Goal: Transaction & Acquisition: Purchase product/service

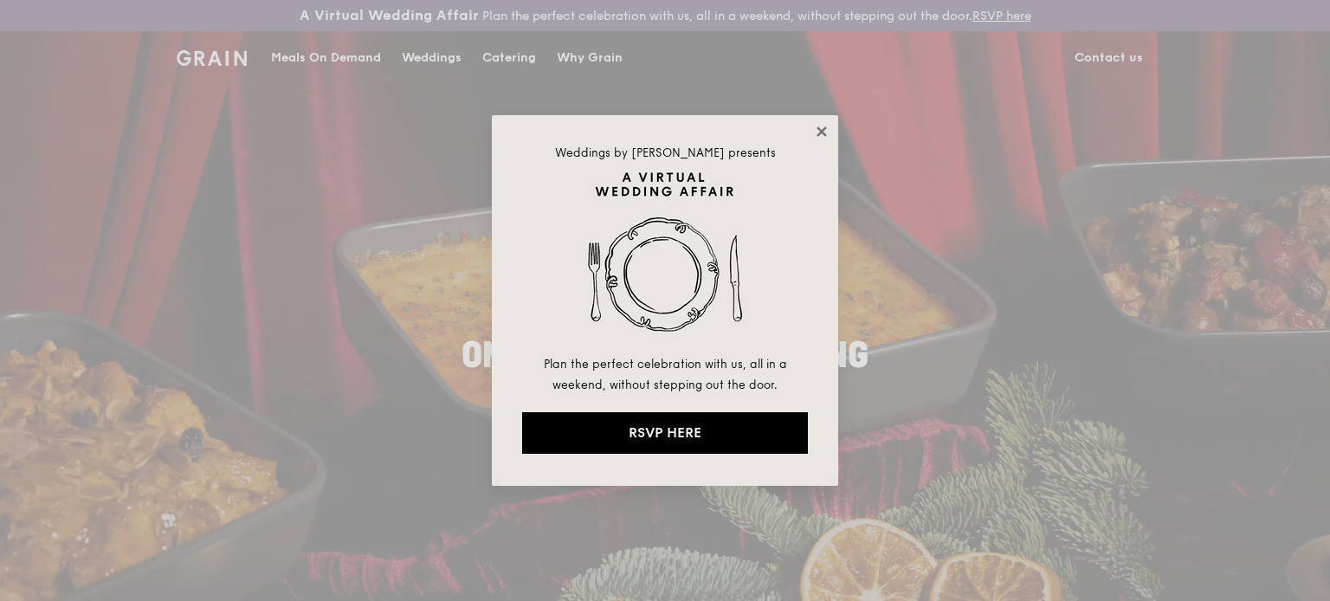
click at [818, 134] on icon at bounding box center [822, 131] width 10 height 10
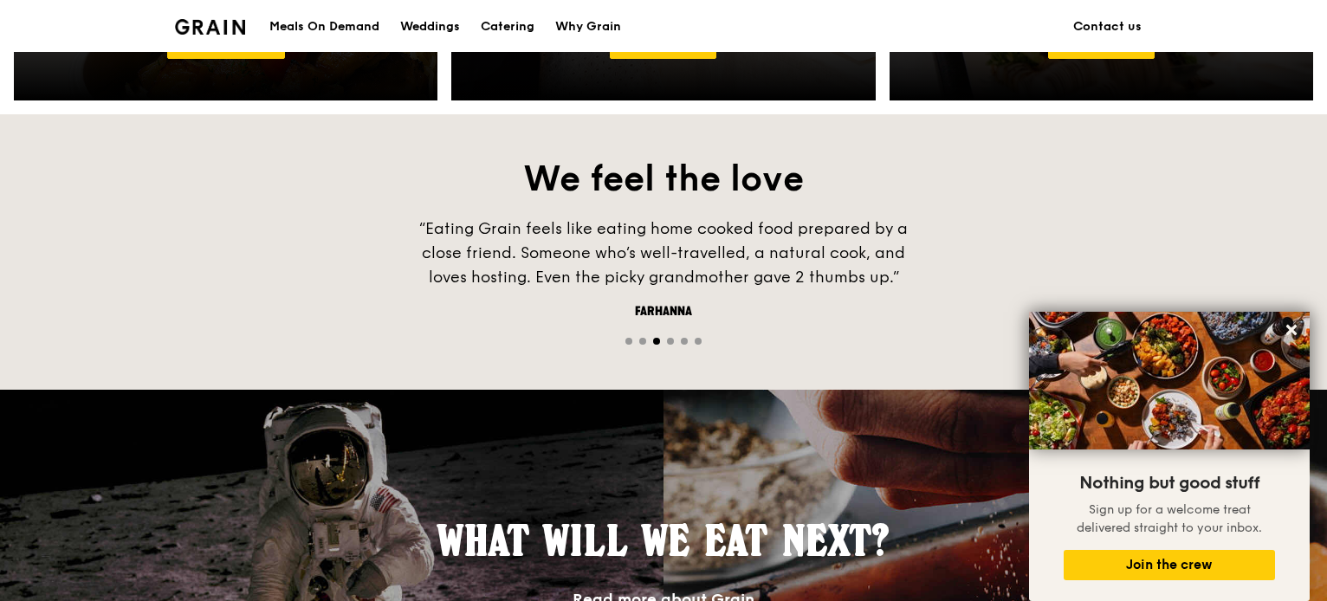
scroll to position [1097, 0]
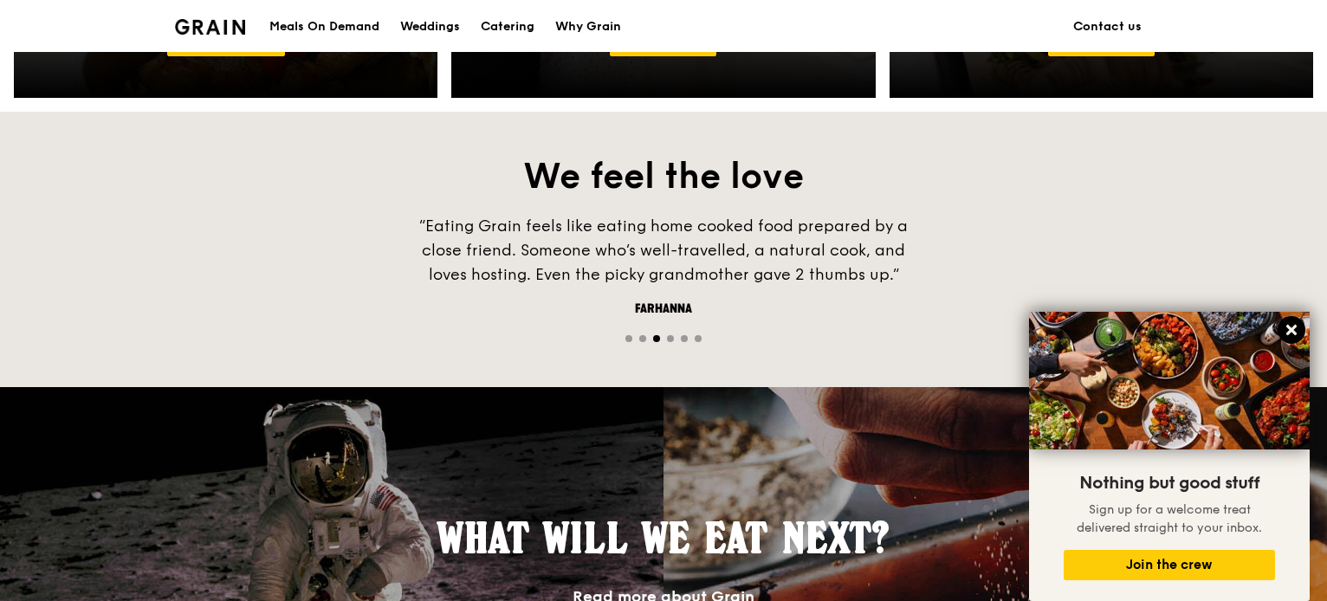
click at [1296, 333] on icon at bounding box center [1291, 330] width 16 height 16
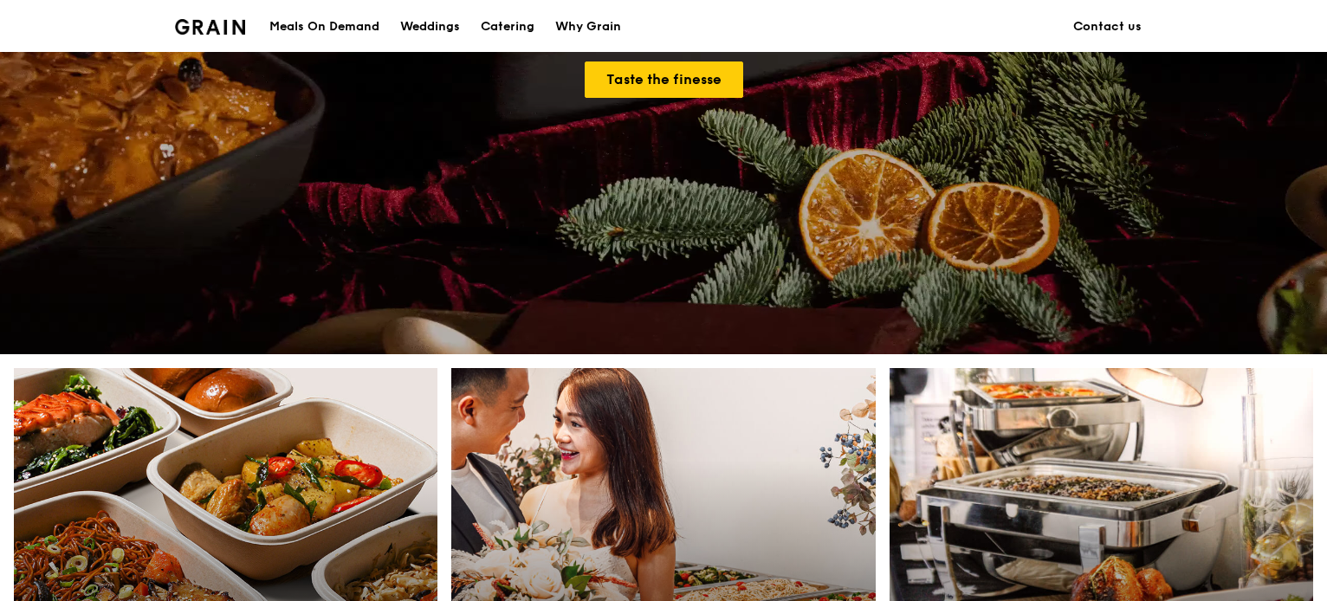
scroll to position [0, 0]
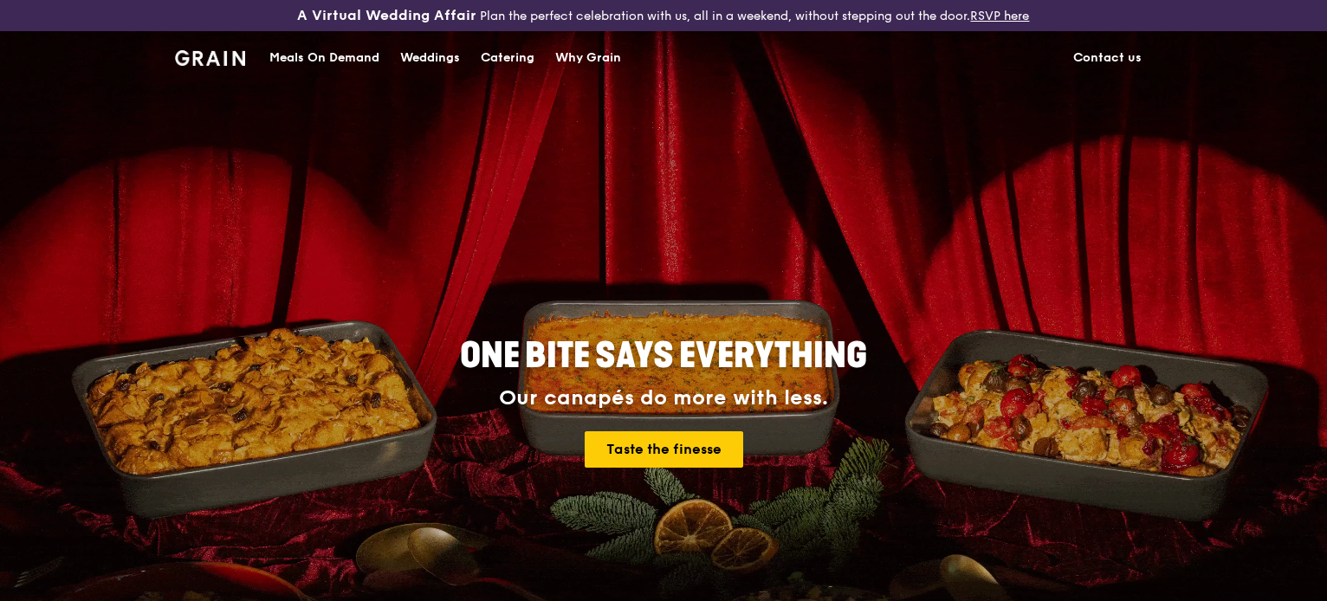
click at [334, 63] on div "Meals On Demand" at bounding box center [324, 58] width 110 height 52
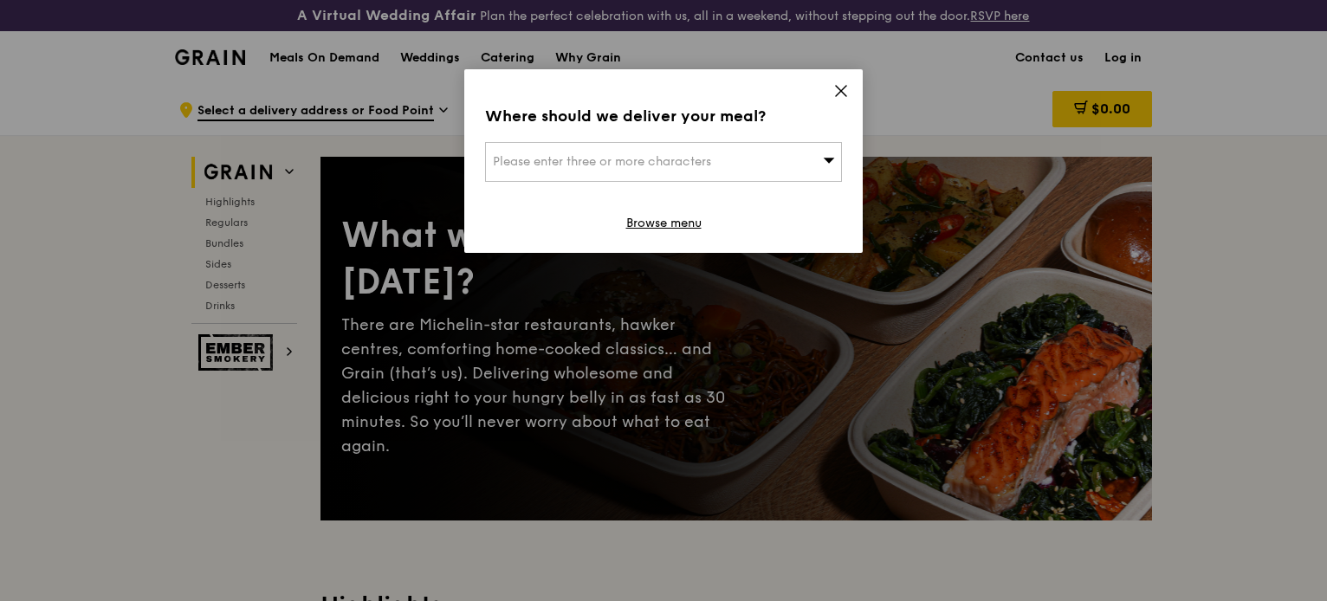
click at [674, 178] on div "Please enter three or more characters" at bounding box center [663, 162] width 357 height 40
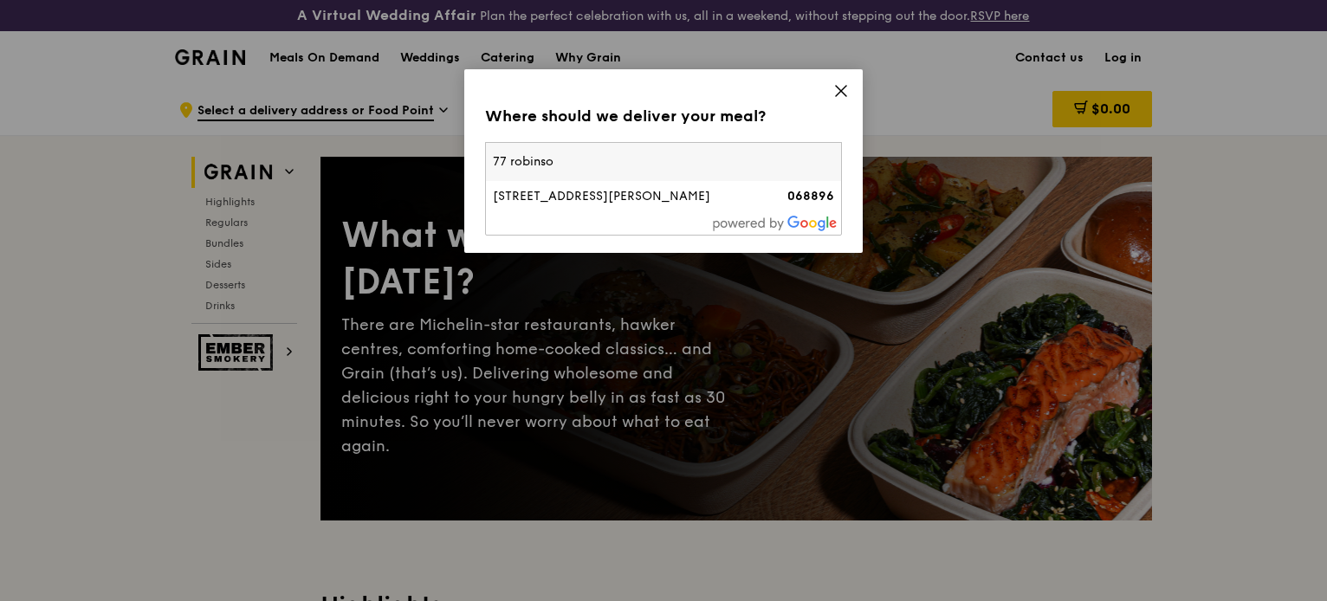
type input "77 [PERSON_NAME]"
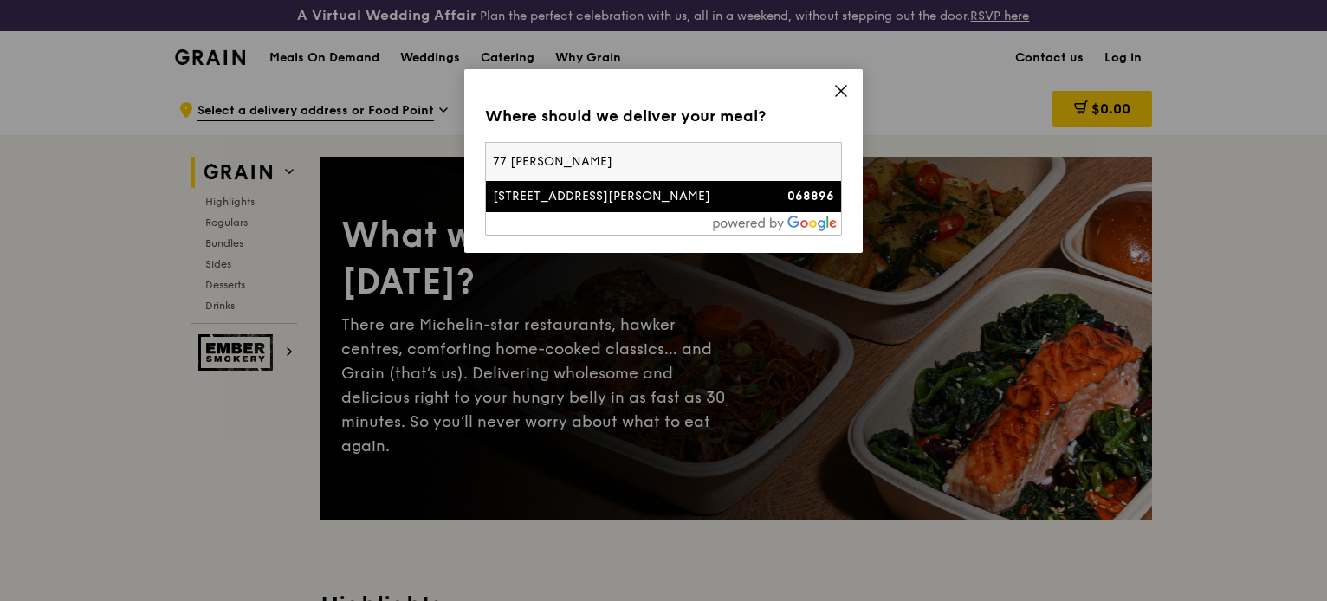
click at [643, 207] on li "[STREET_ADDRESS][PERSON_NAME] 068896" at bounding box center [663, 196] width 355 height 31
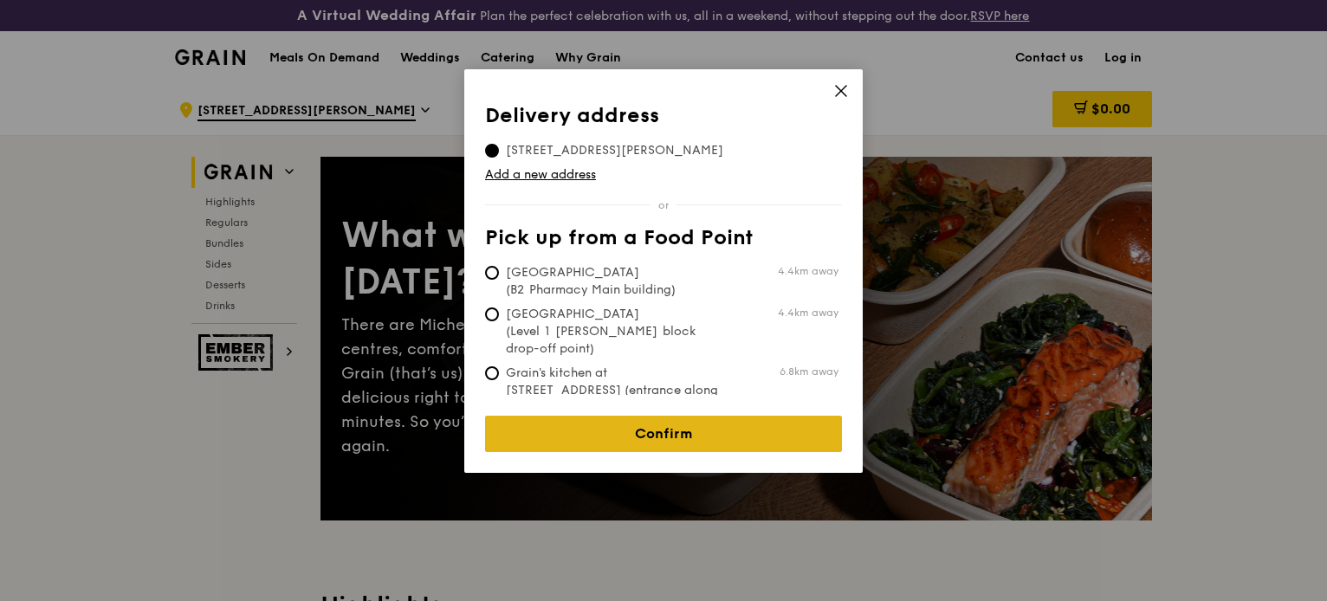
click at [681, 430] on link "Confirm" at bounding box center [663, 434] width 357 height 36
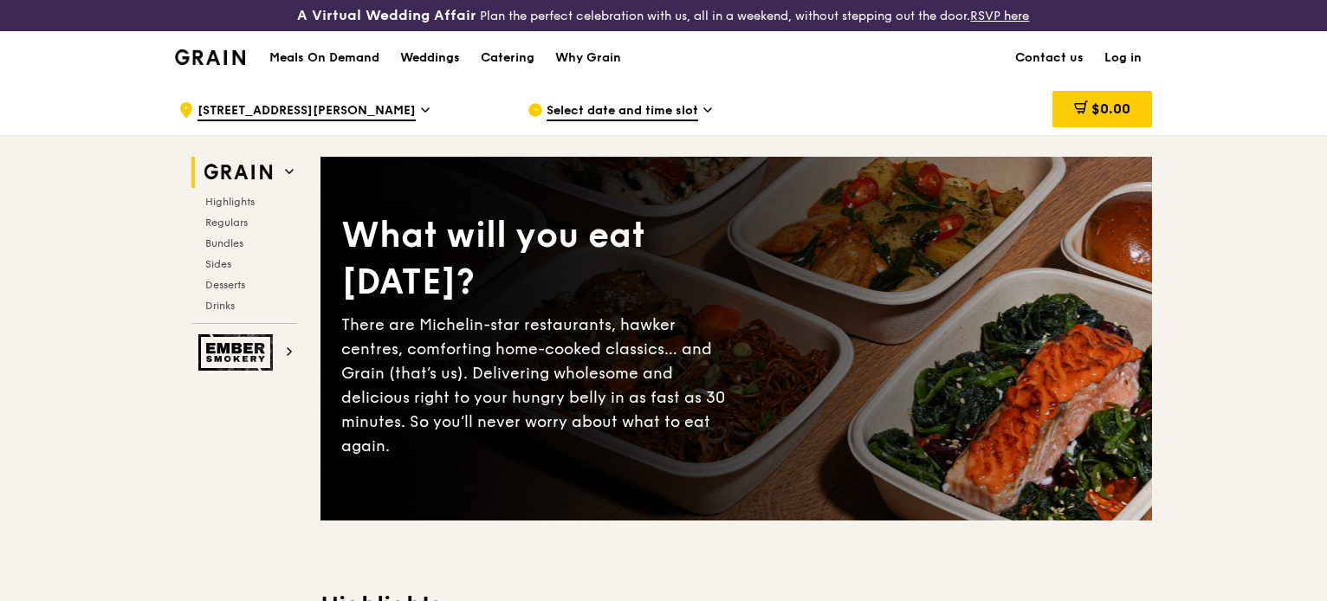
click at [648, 100] on div "Select date and time slot" at bounding box center [687, 110] width 321 height 52
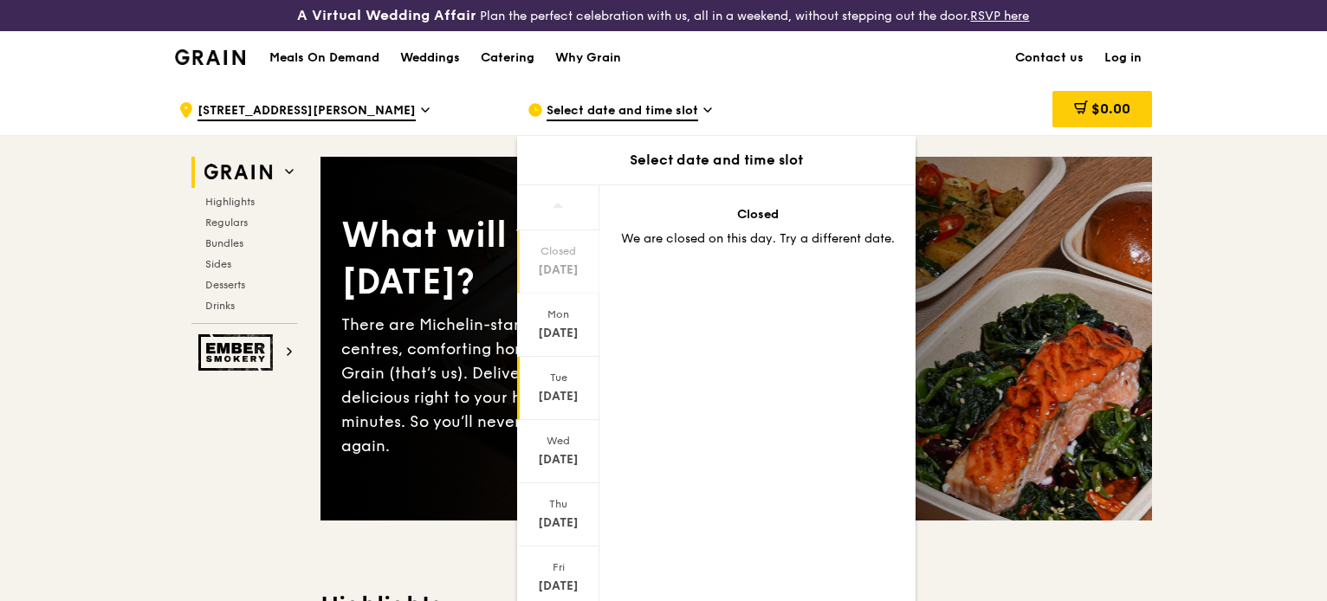
click at [566, 388] on div "[DATE]" at bounding box center [558, 396] width 77 height 17
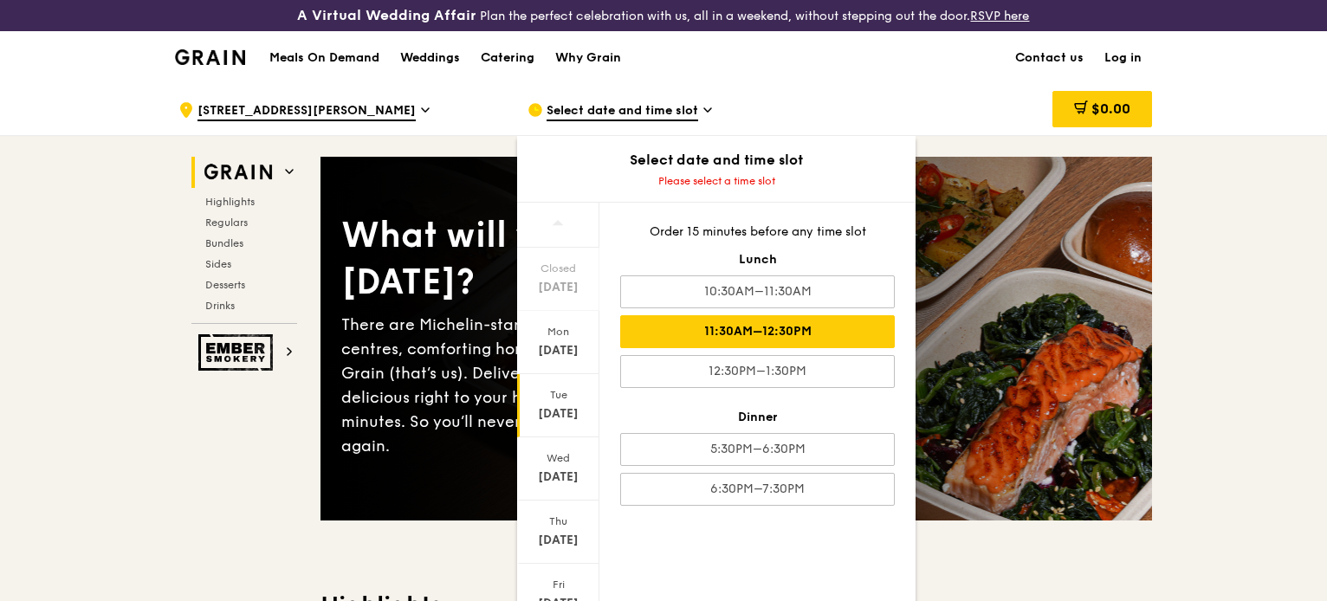
click at [732, 342] on div "11:30AM–12:30PM" at bounding box center [757, 331] width 275 height 33
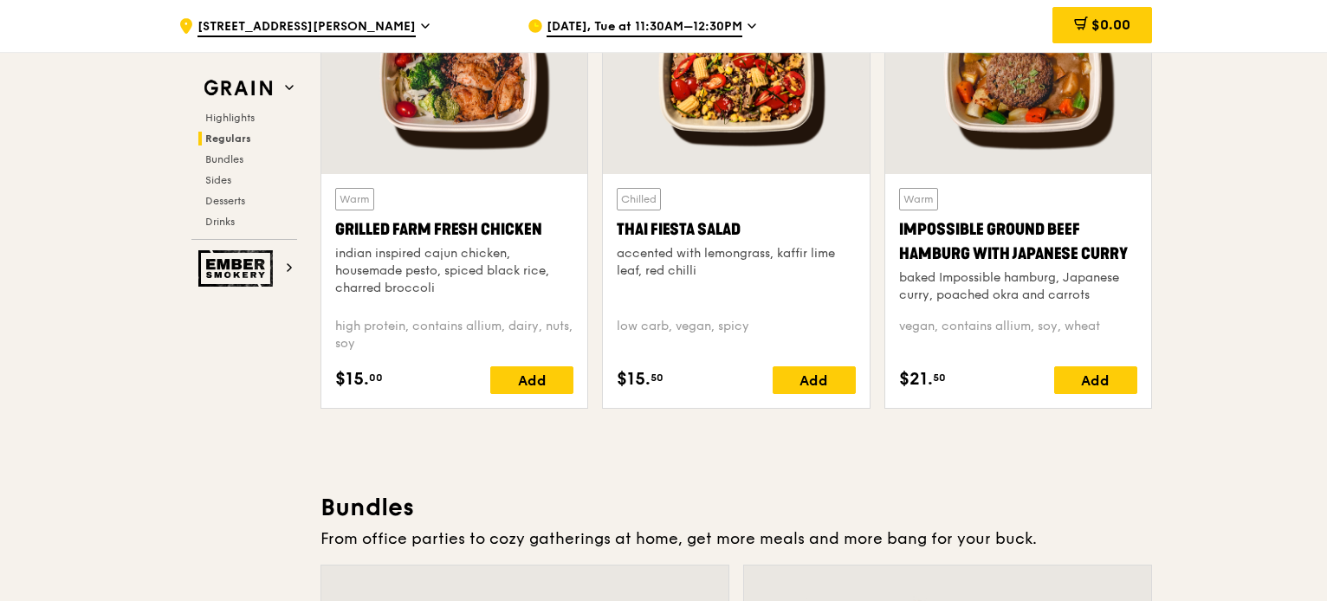
scroll to position [2152, 0]
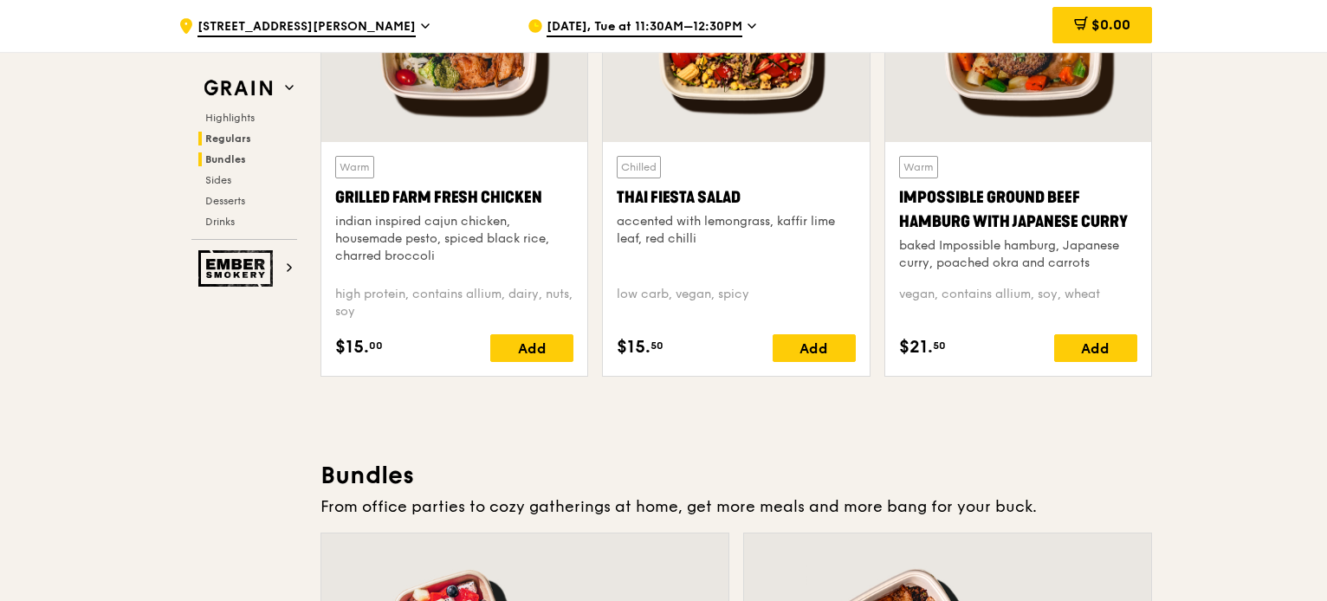
click at [228, 164] on span "Bundles" at bounding box center [225, 159] width 41 height 12
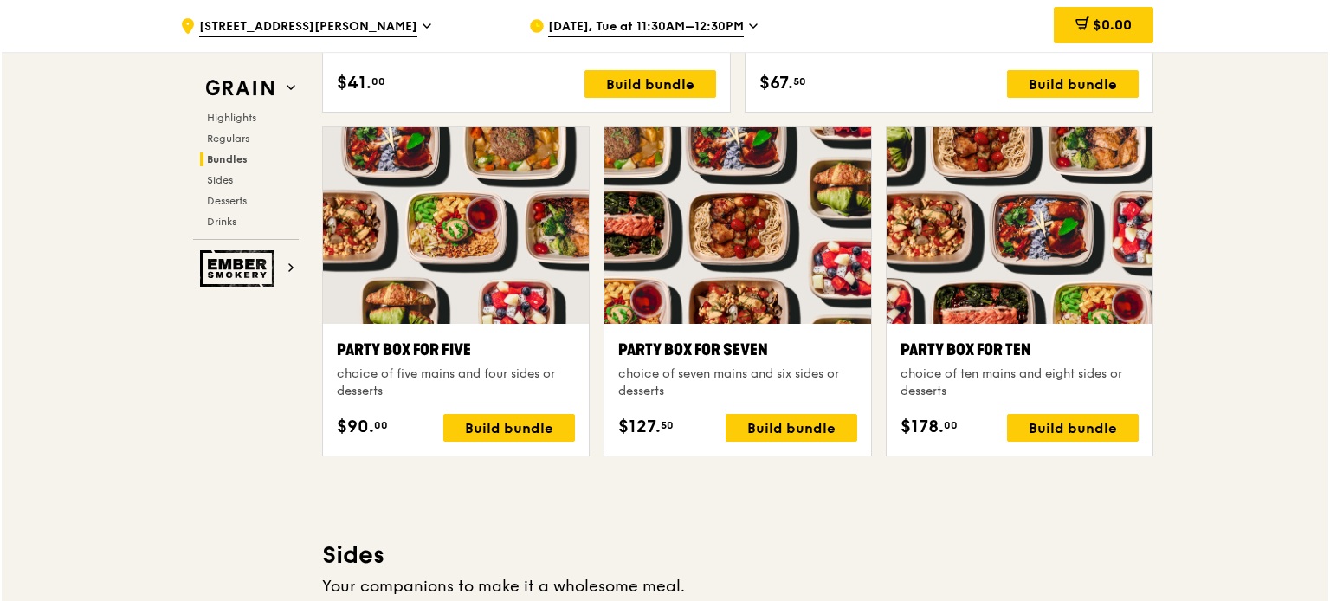
scroll to position [3443, 0]
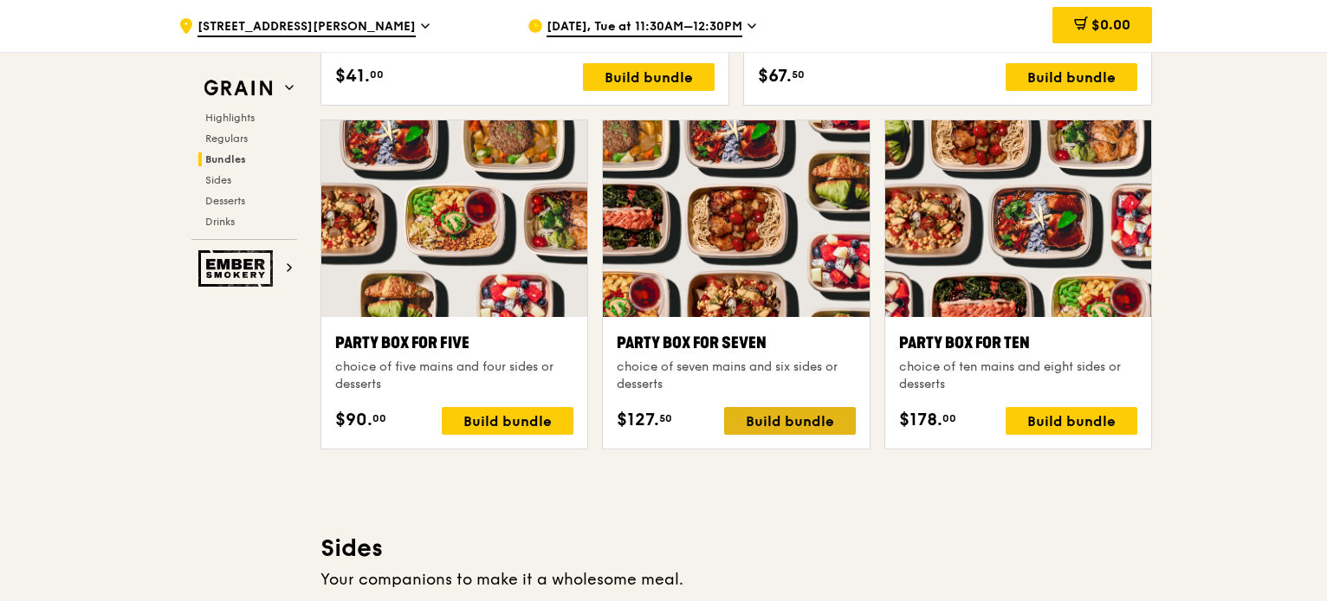
click at [749, 419] on div "Build bundle" at bounding box center [790, 421] width 132 height 28
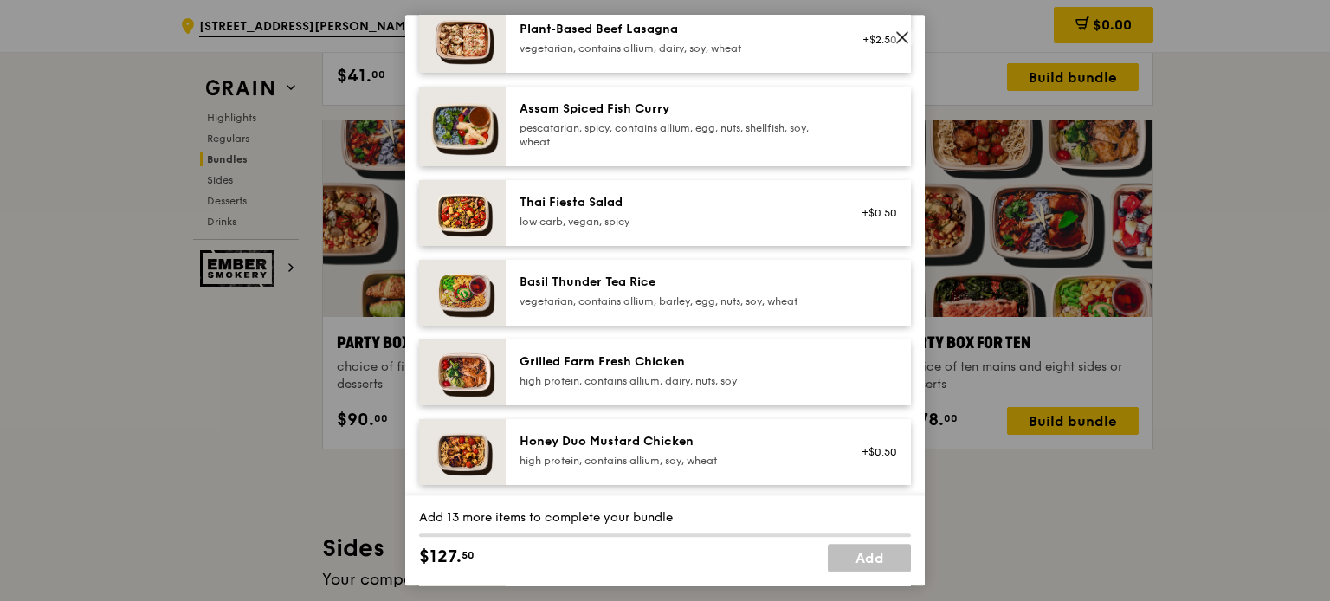
scroll to position [180, 0]
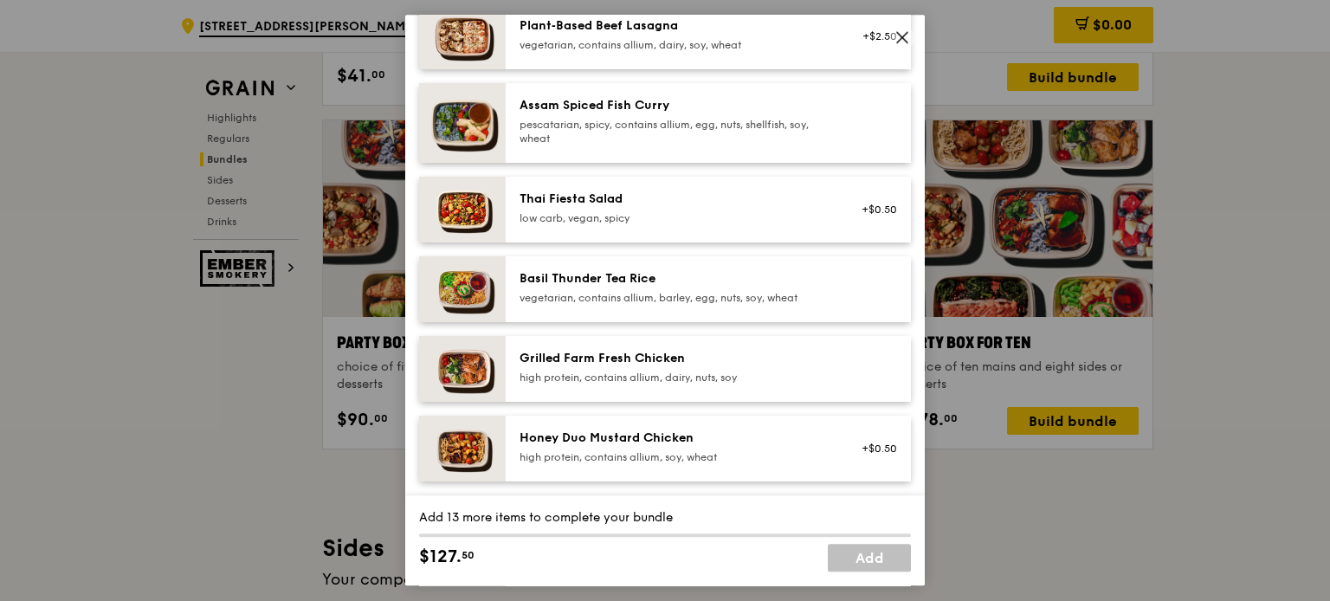
click at [636, 291] on div "vegetarian, contains allium, barley, egg, nuts, soy, wheat" at bounding box center [675, 298] width 311 height 14
click at [626, 357] on div "Grilled Farm Fresh Chicken" at bounding box center [675, 358] width 311 height 17
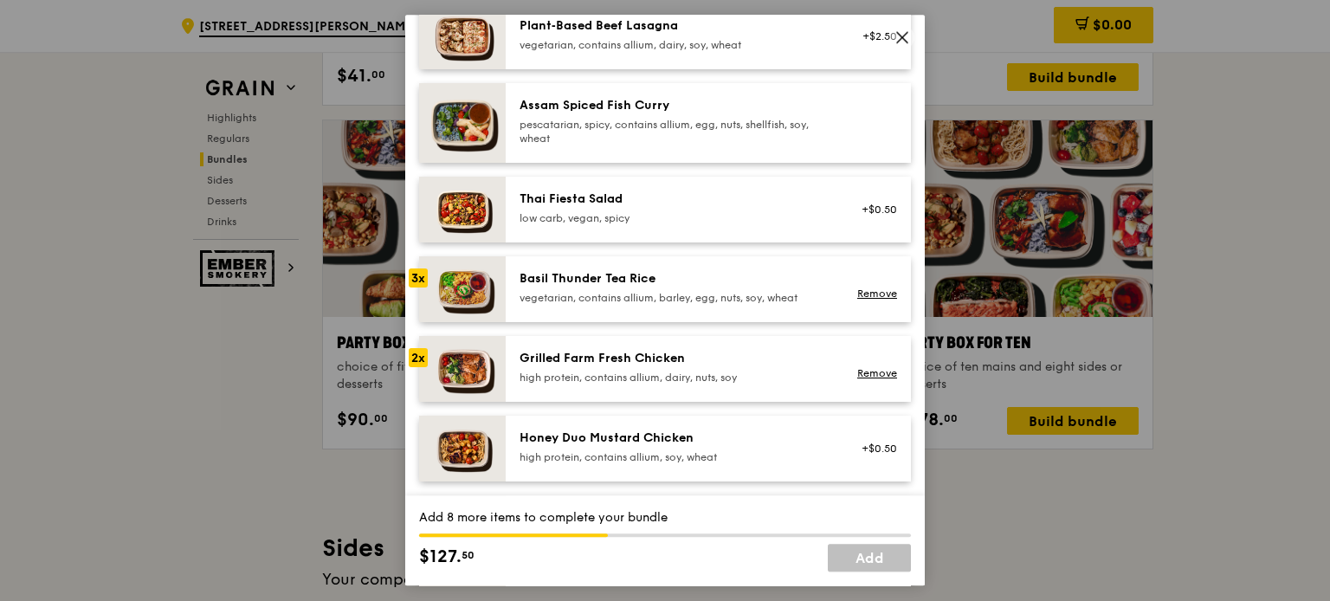
click at [626, 357] on div "Grilled Farm Fresh Chicken" at bounding box center [675, 358] width 311 height 17
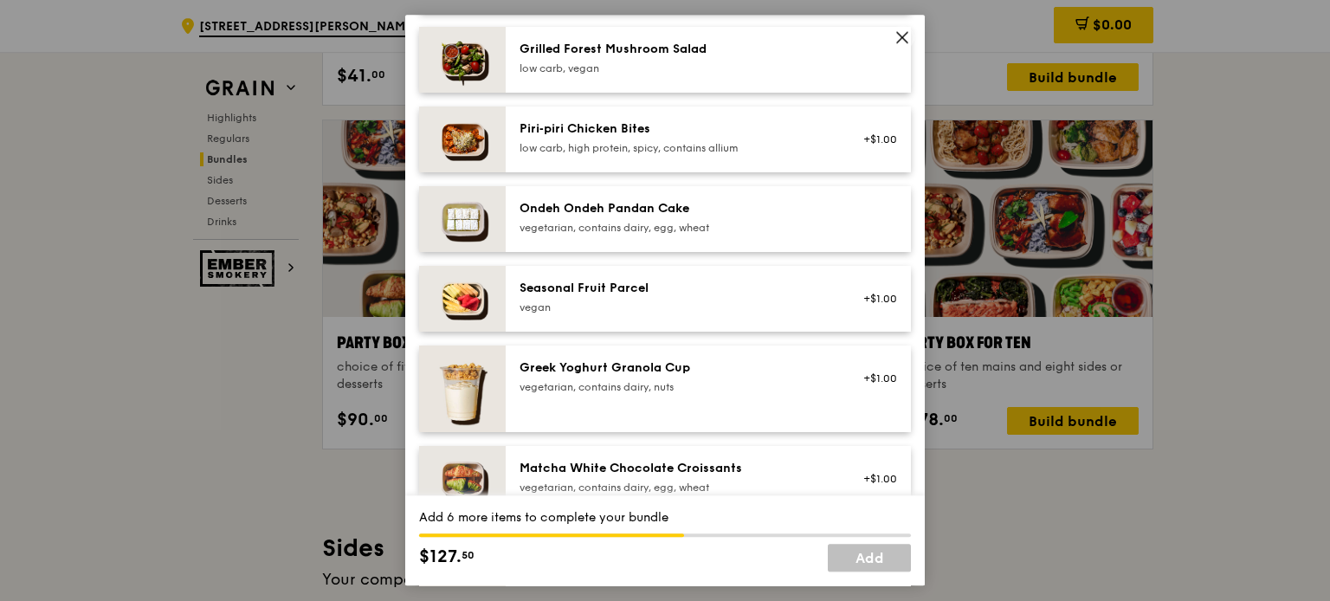
scroll to position [1212, 0]
click at [619, 372] on div "Greek Yoghurt Granola Cup" at bounding box center [675, 367] width 311 height 17
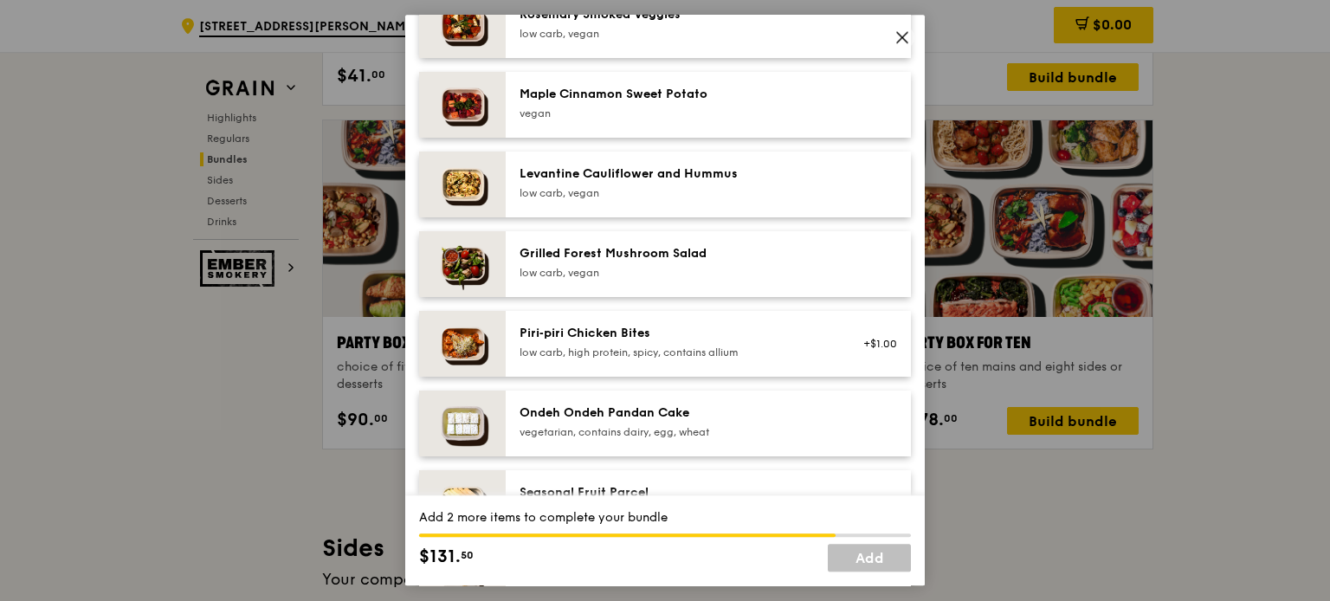
scroll to position [1005, 0]
click at [645, 274] on div "low carb, vegan" at bounding box center [675, 274] width 311 height 14
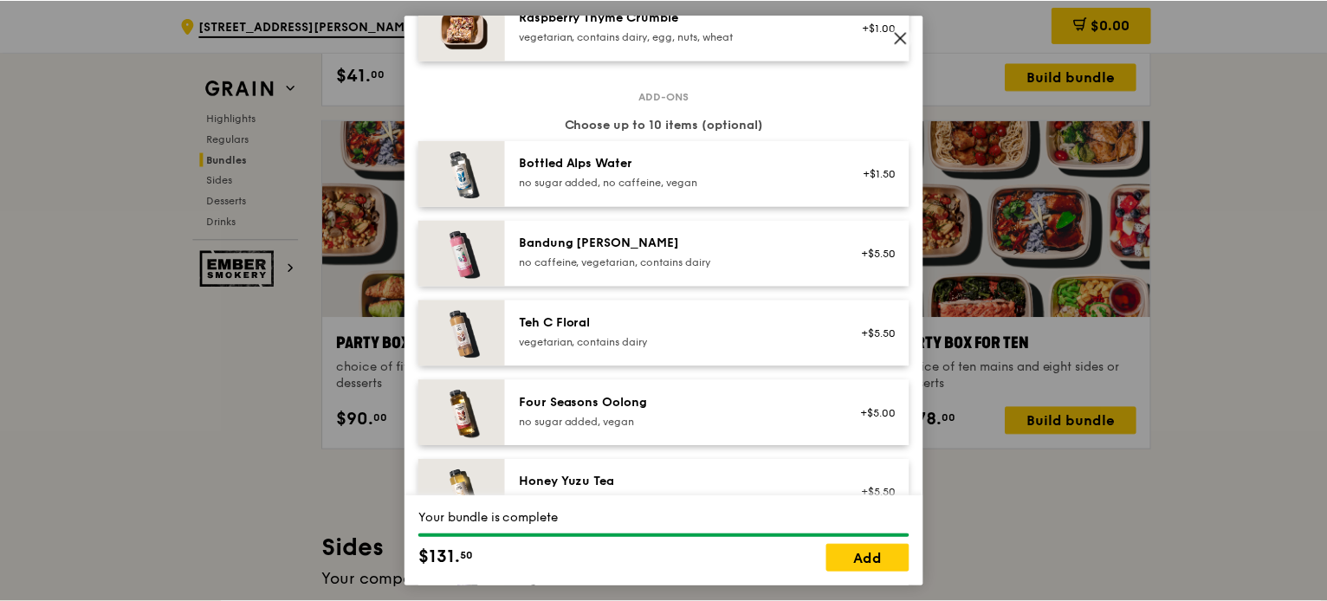
scroll to position [1755, 0]
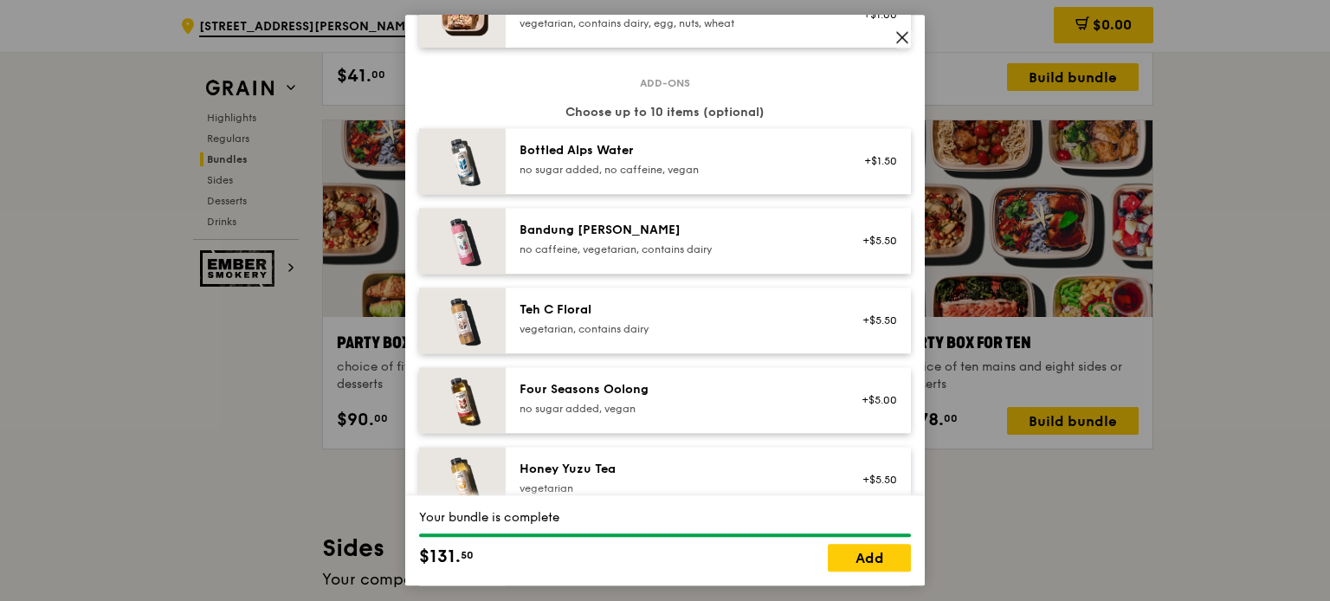
click at [681, 148] on div "Bottled Alps Water" at bounding box center [675, 150] width 311 height 17
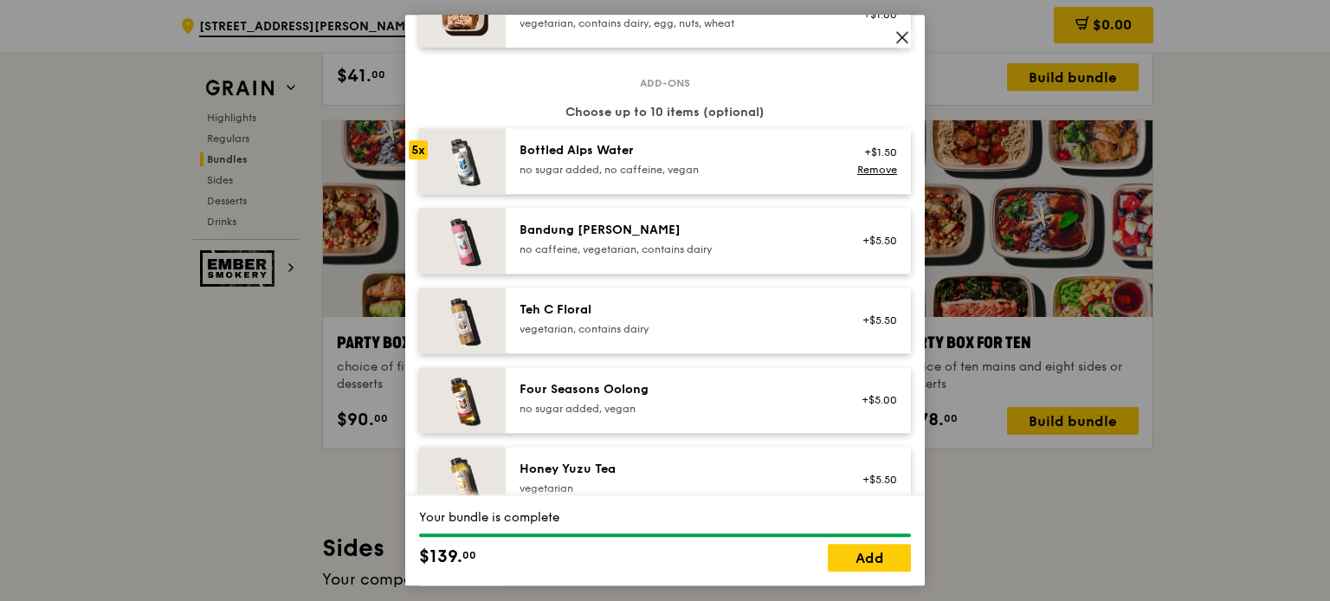
click at [681, 148] on div "Bottled Alps Water" at bounding box center [675, 150] width 311 height 17
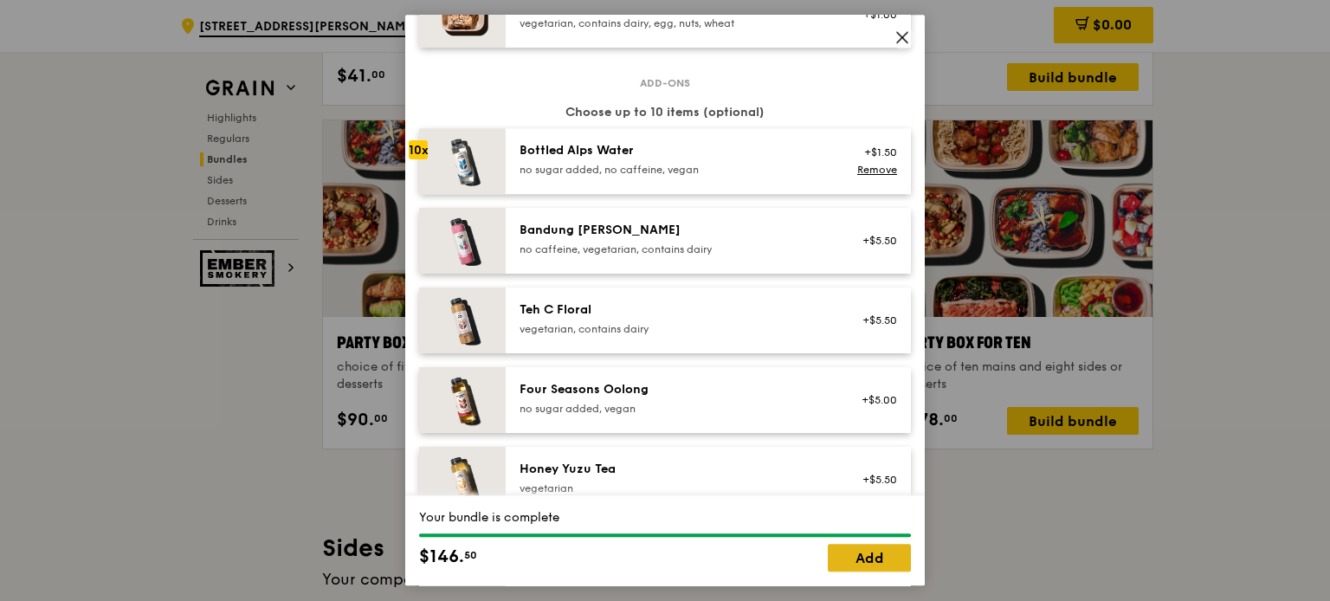
click at [837, 554] on link "Add" at bounding box center [869, 559] width 83 height 28
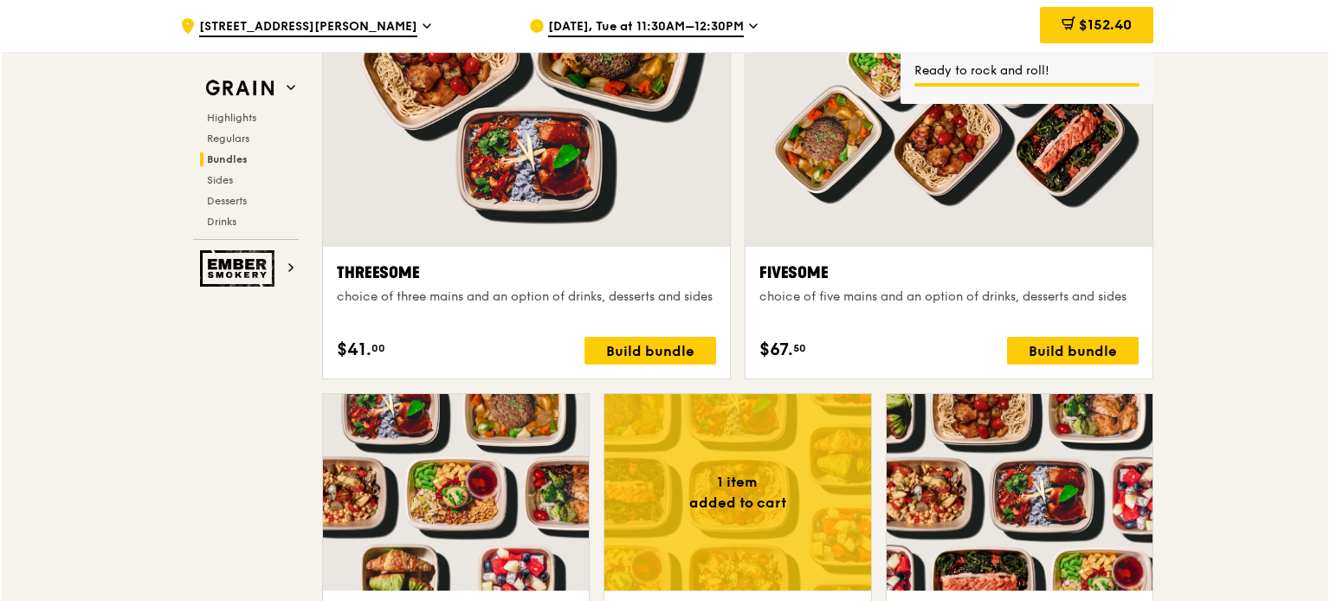
scroll to position [3168, 0]
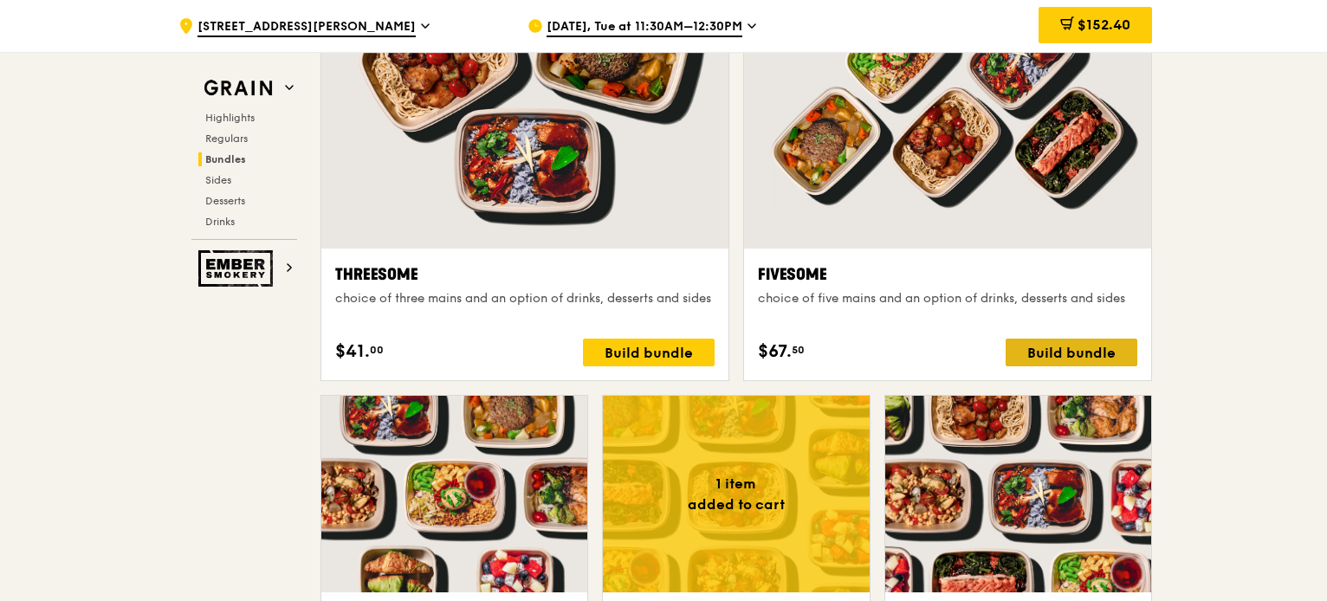
click at [1058, 340] on div "Build bundle" at bounding box center [1071, 353] width 132 height 28
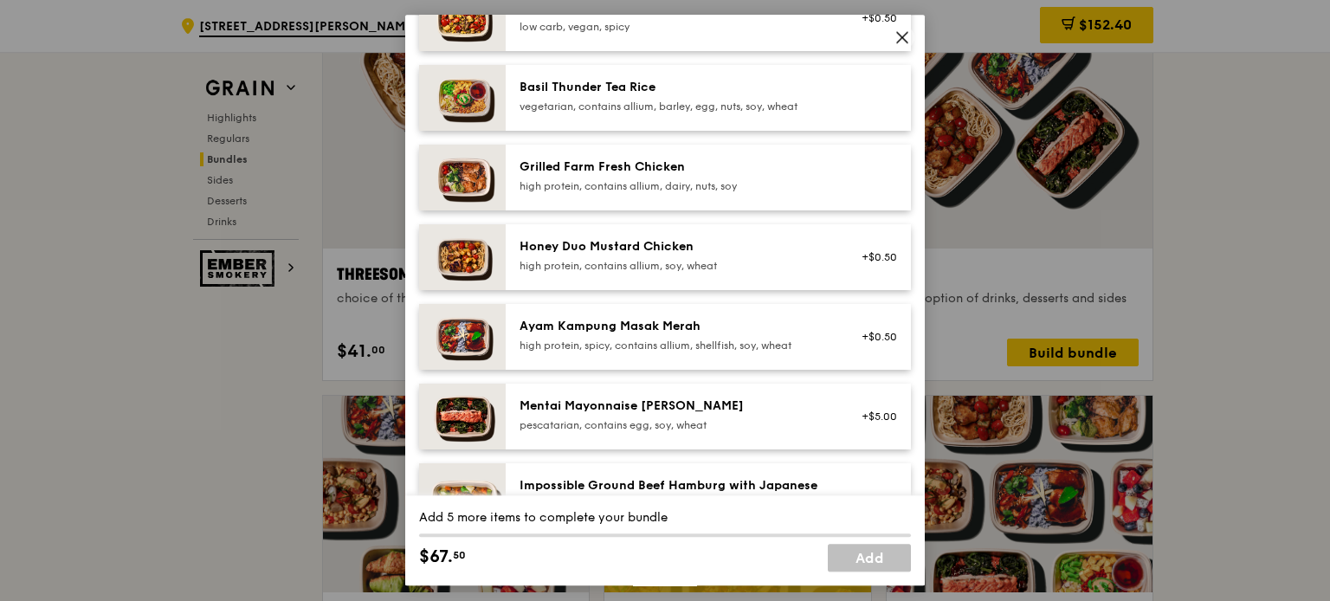
scroll to position [379, 0]
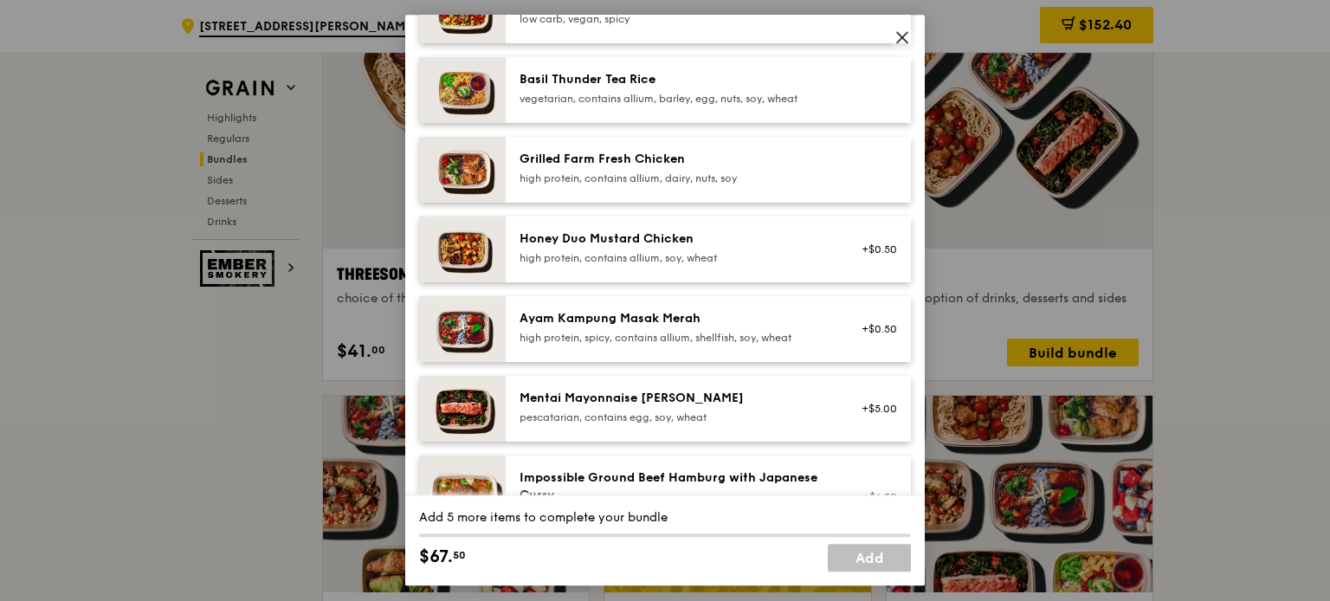
click at [724, 323] on div "Ayam Kampung Masak Merah" at bounding box center [675, 318] width 311 height 17
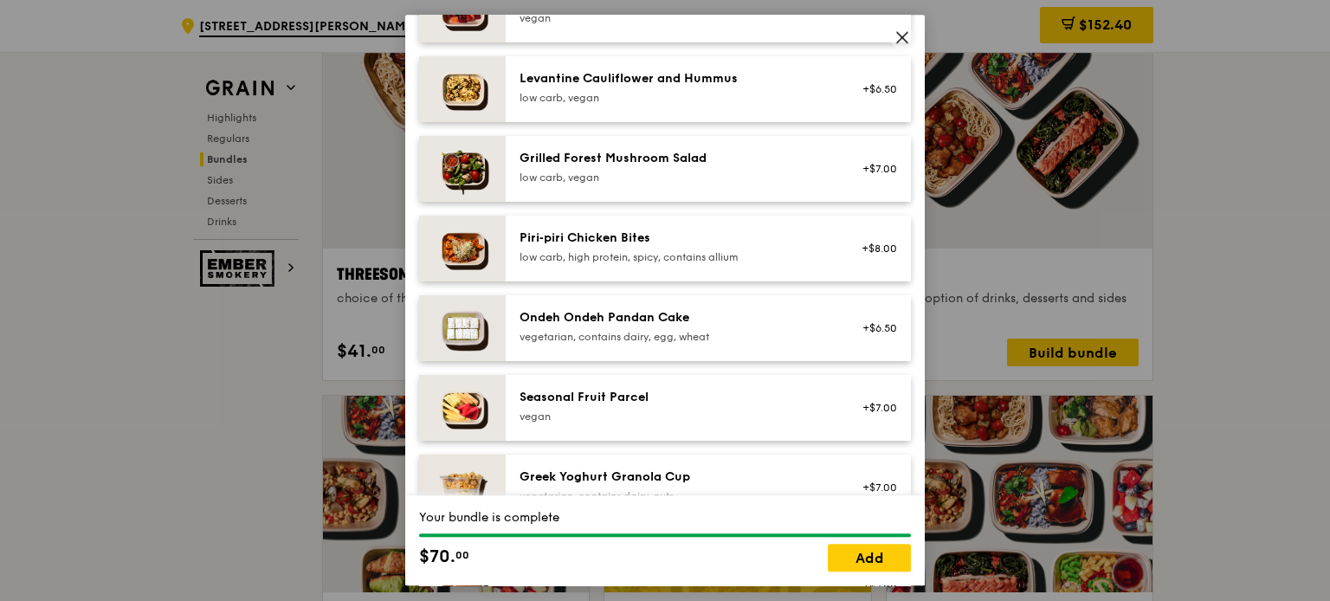
scroll to position [1115, 0]
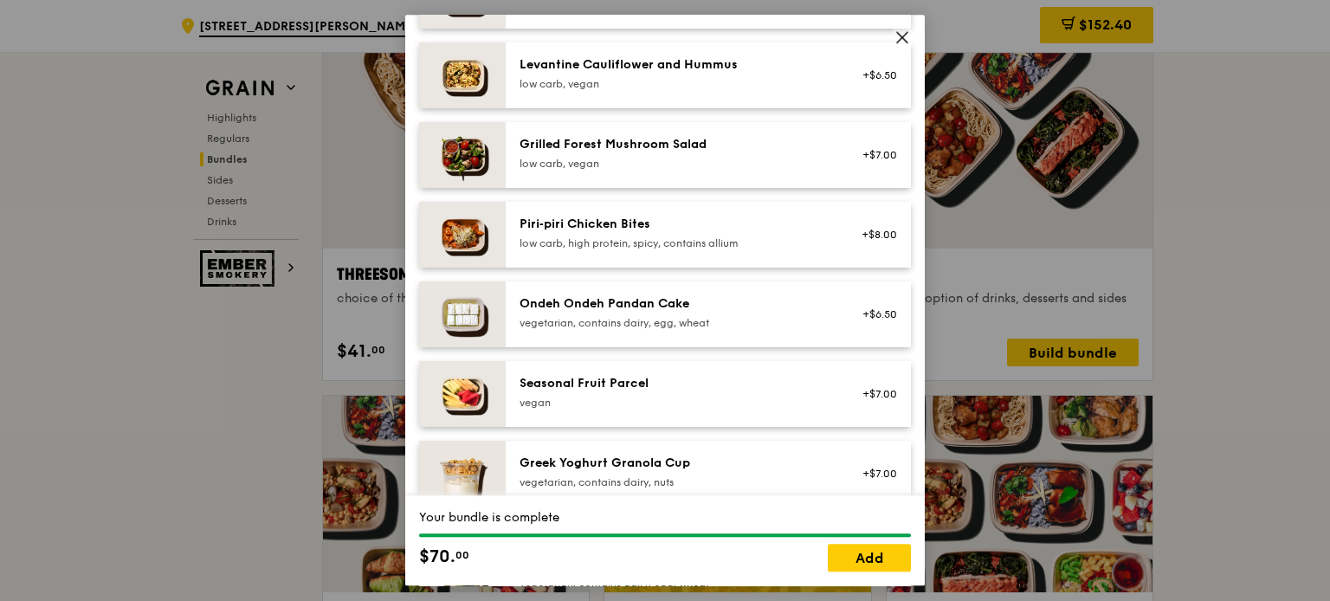
click at [685, 321] on div "vegetarian, contains dairy, egg, wheat" at bounding box center [675, 323] width 311 height 14
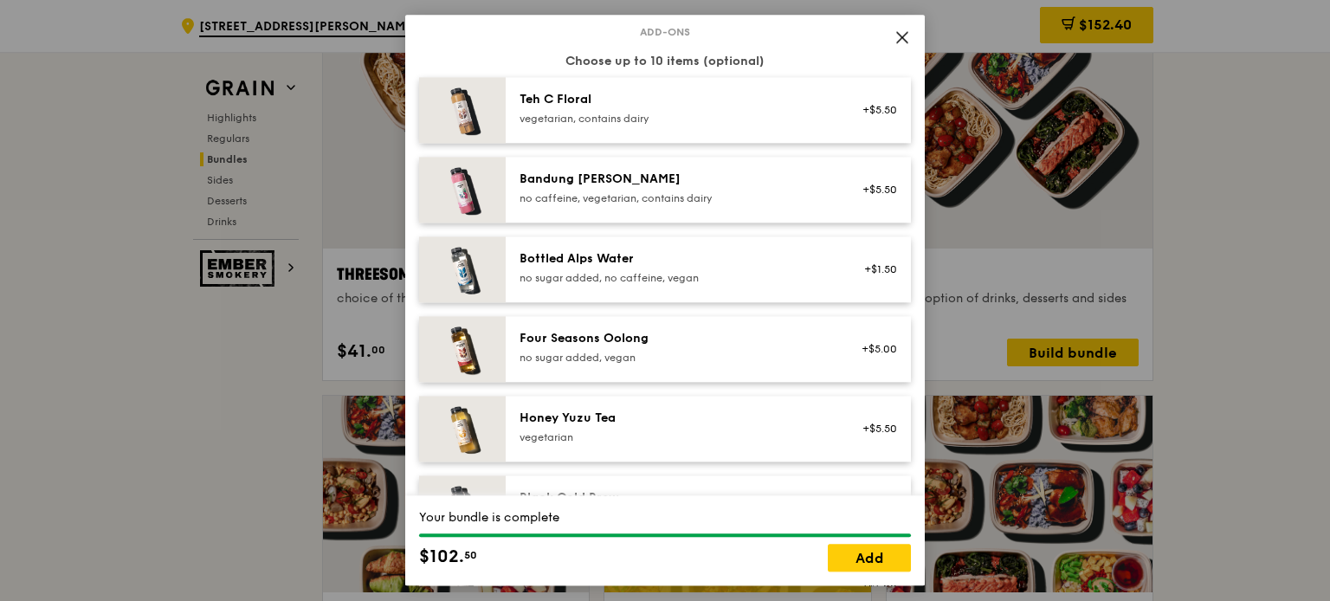
scroll to position [1807, 0]
click at [704, 244] on div "Bottled Alps Water no sugar added, no caffeine, vegan +$1.50" at bounding box center [708, 269] width 405 height 66
click at [704, 244] on div "Bottled Alps Water no sugar added, no caffeine, vegan +$1.50 Remove" at bounding box center [708, 269] width 405 height 66
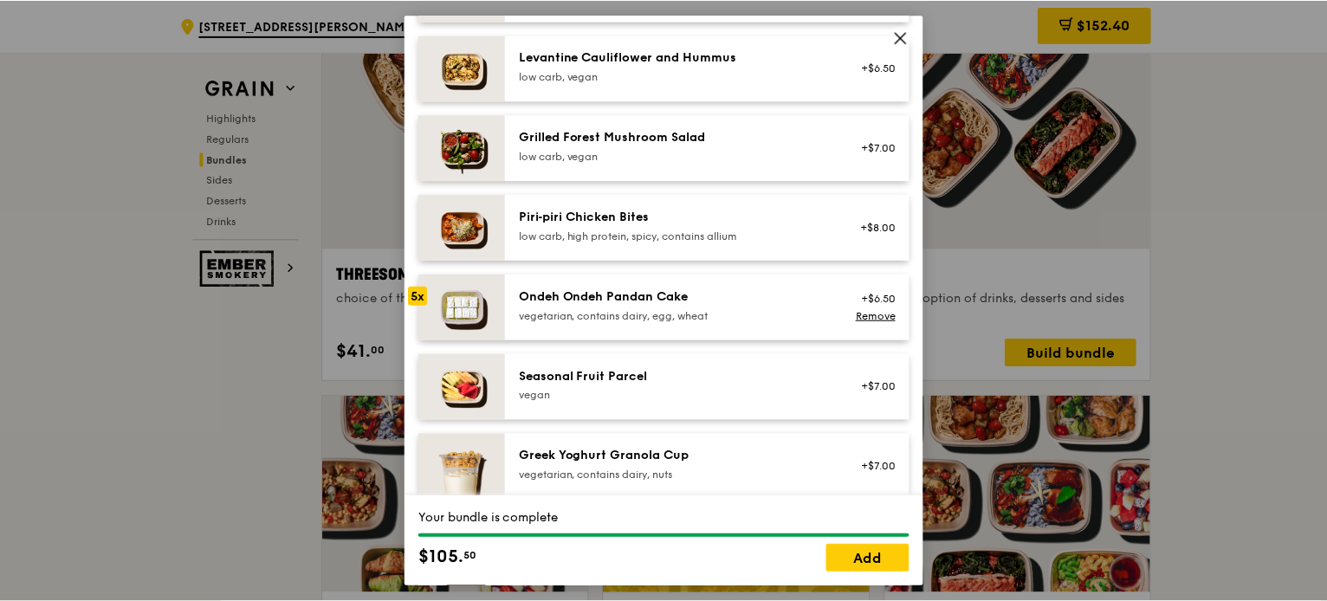
scroll to position [1122, 0]
click at [705, 165] on div "Grilled Forest Mushroom Salad low carb, vegan" at bounding box center [675, 148] width 332 height 38
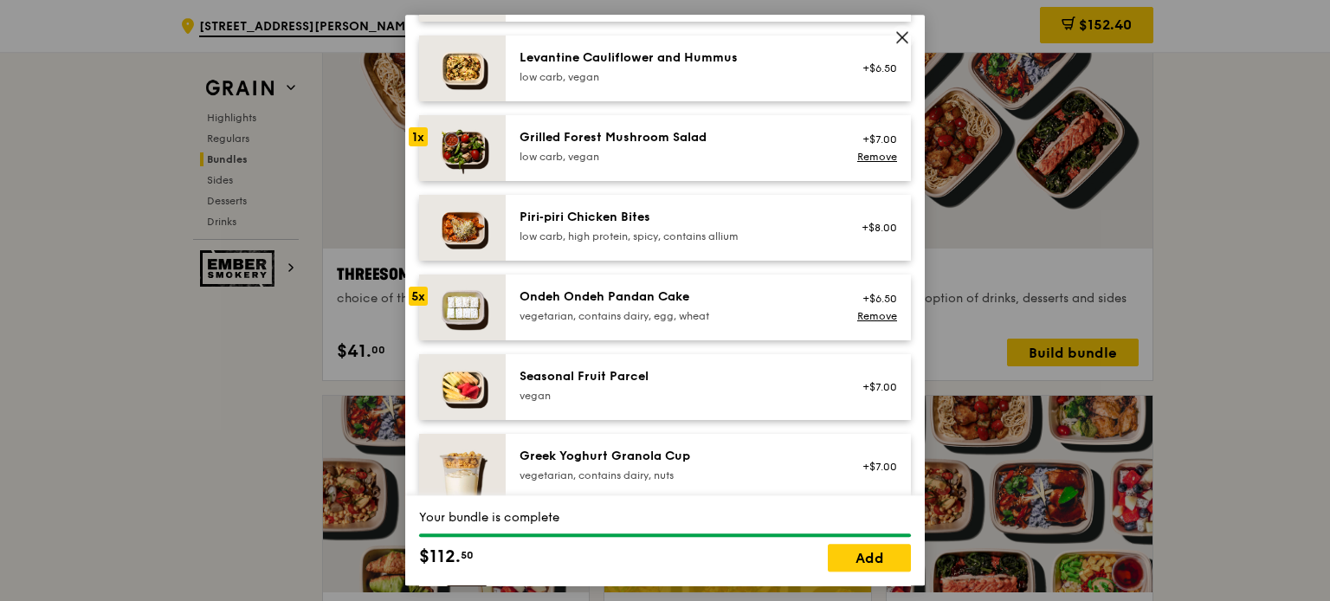
click at [640, 456] on div "Greek Yoghurt Granola Cup" at bounding box center [675, 456] width 311 height 17
click at [873, 556] on link "Add" at bounding box center [869, 559] width 83 height 28
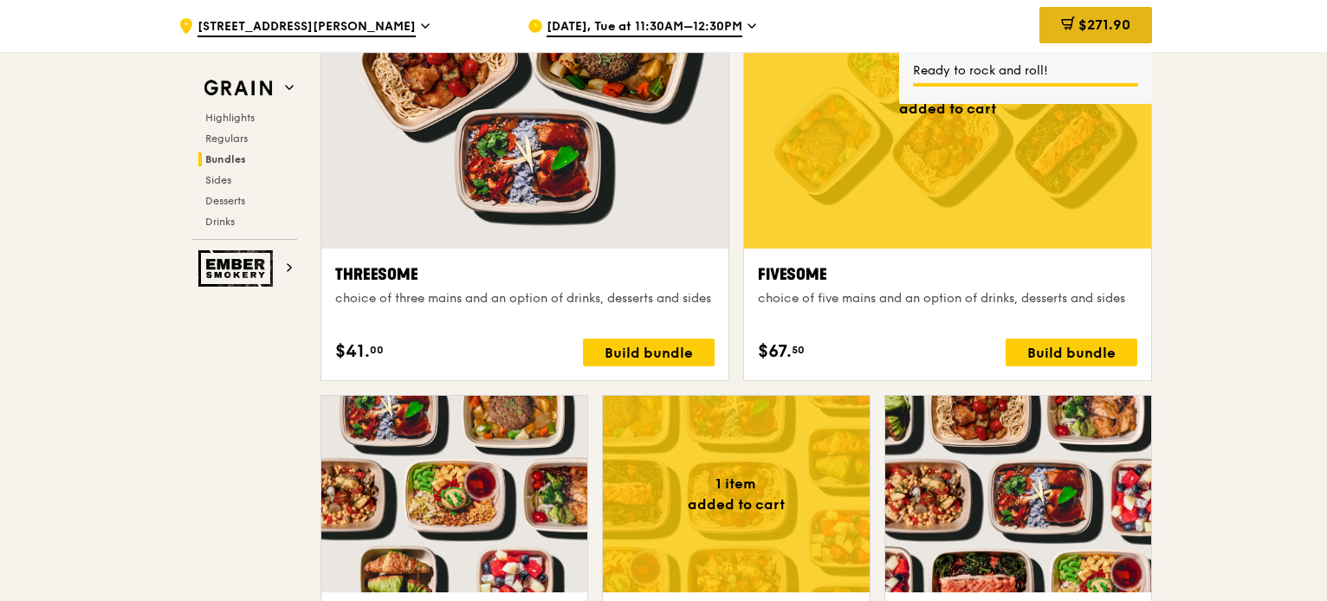
click at [1131, 32] on div "$271.90" at bounding box center [1095, 25] width 113 height 36
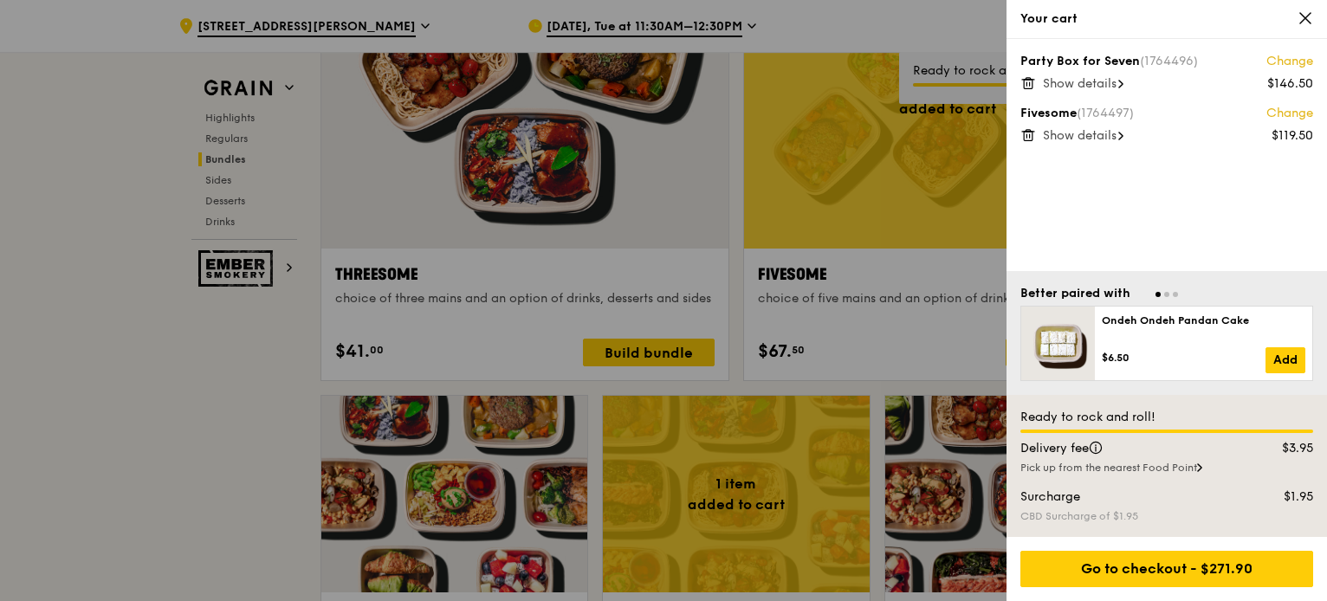
scroll to position [3169, 0]
click at [1101, 83] on span "Show details" at bounding box center [1080, 83] width 74 height 15
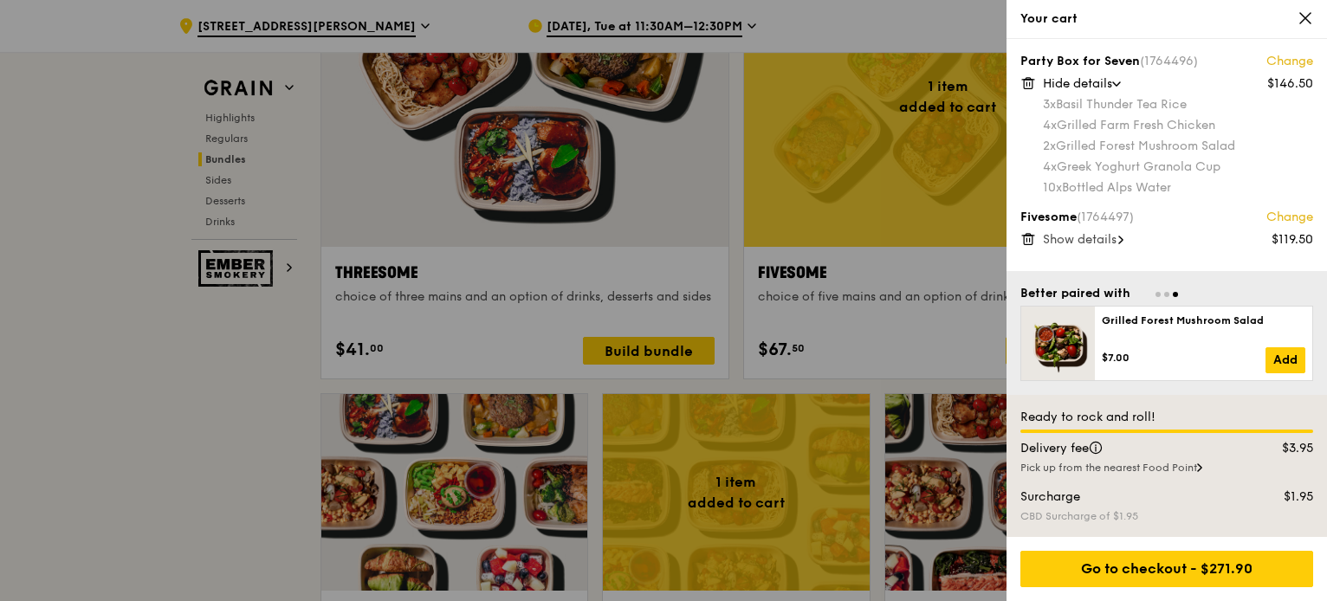
scroll to position [3170, 0]
click at [1084, 241] on span "Show details" at bounding box center [1080, 239] width 74 height 15
click at [1120, 242] on div "Hide details" at bounding box center [1178, 239] width 270 height 17
click at [1119, 87] on div "Hide details" at bounding box center [1178, 83] width 270 height 17
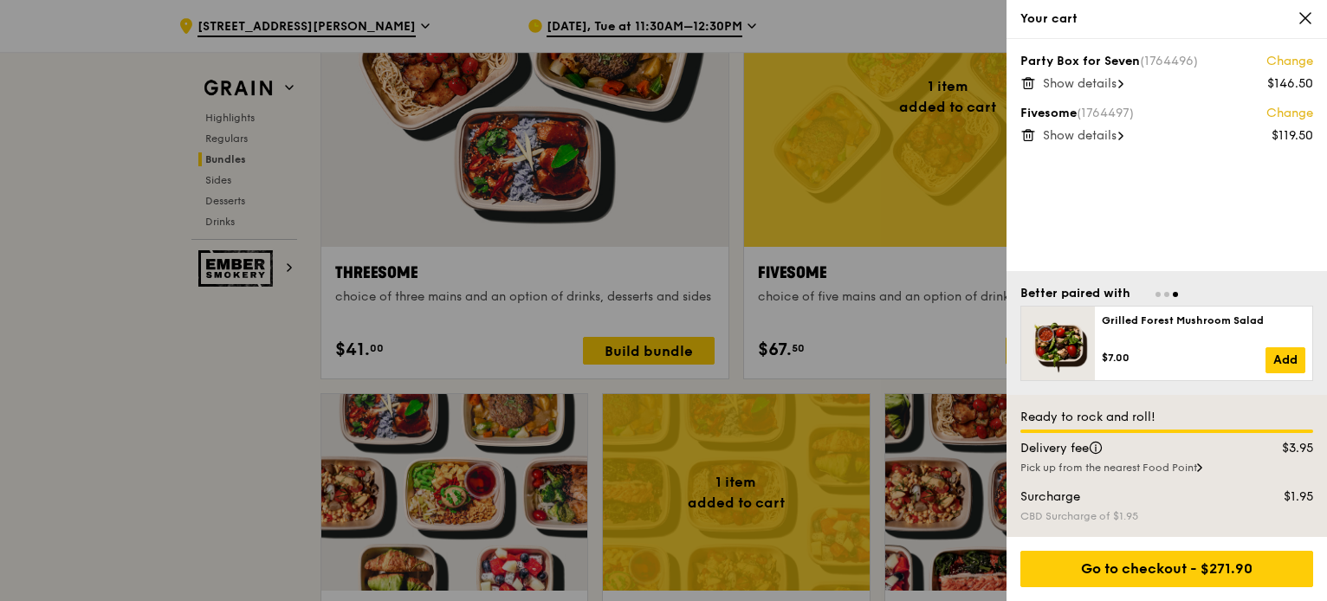
click at [1122, 138] on icon at bounding box center [1120, 136] width 5 height 9
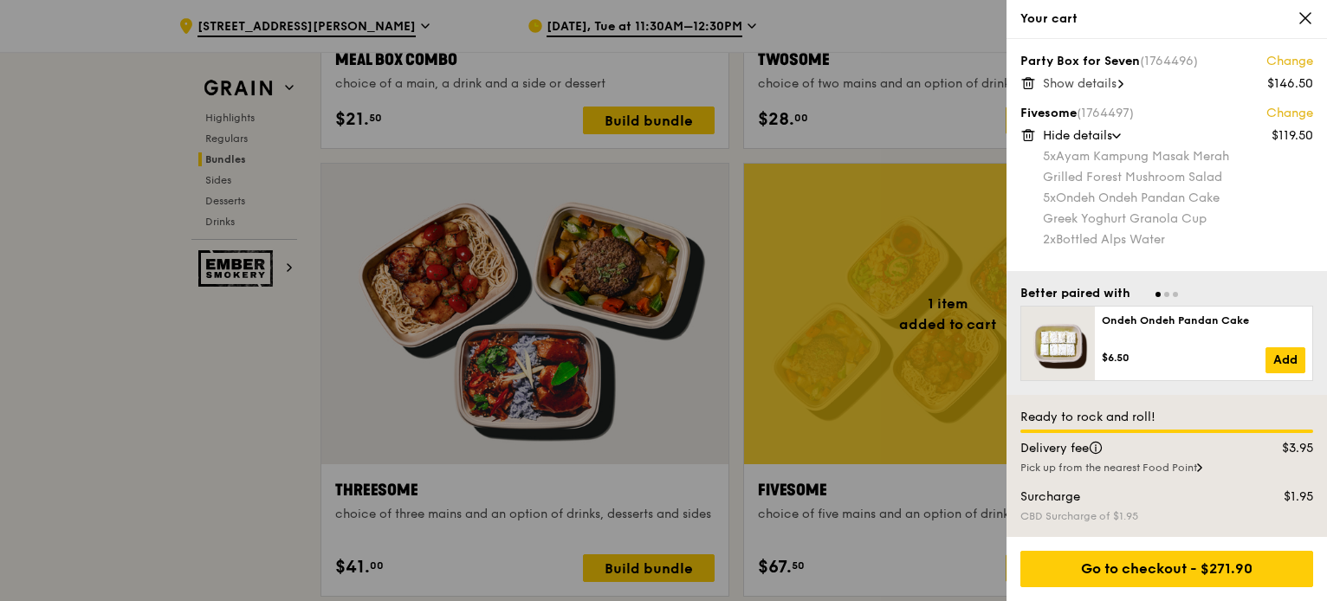
scroll to position [2932, 0]
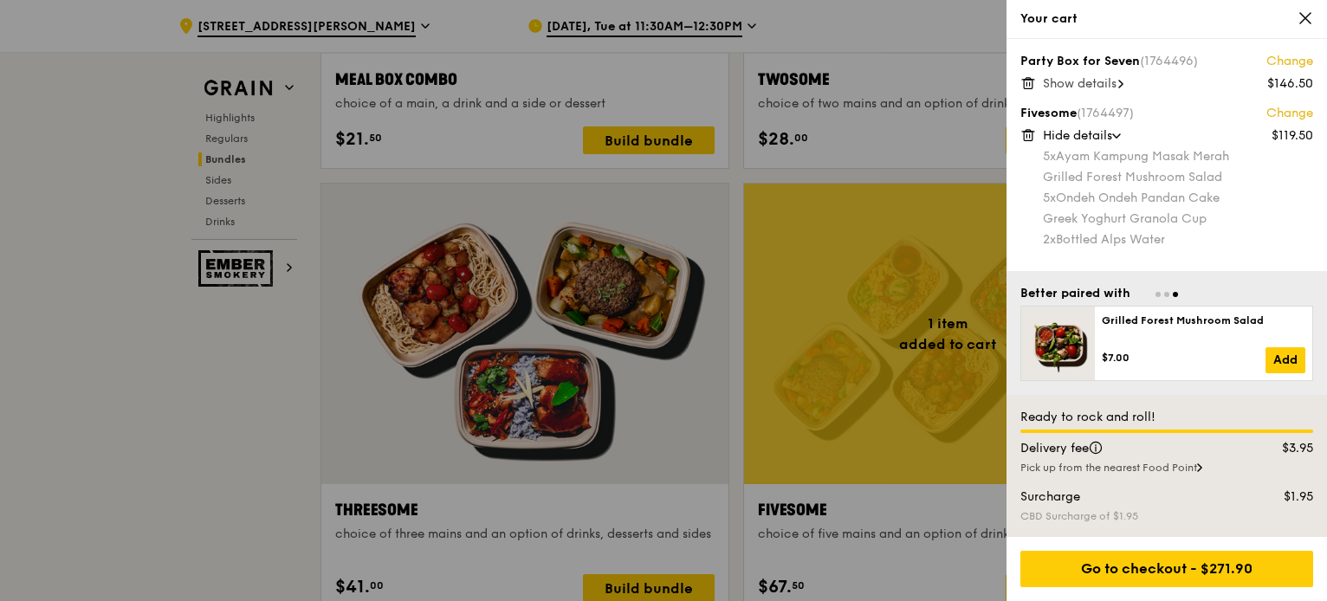
click at [1112, 132] on span "Hide details" at bounding box center [1077, 135] width 69 height 15
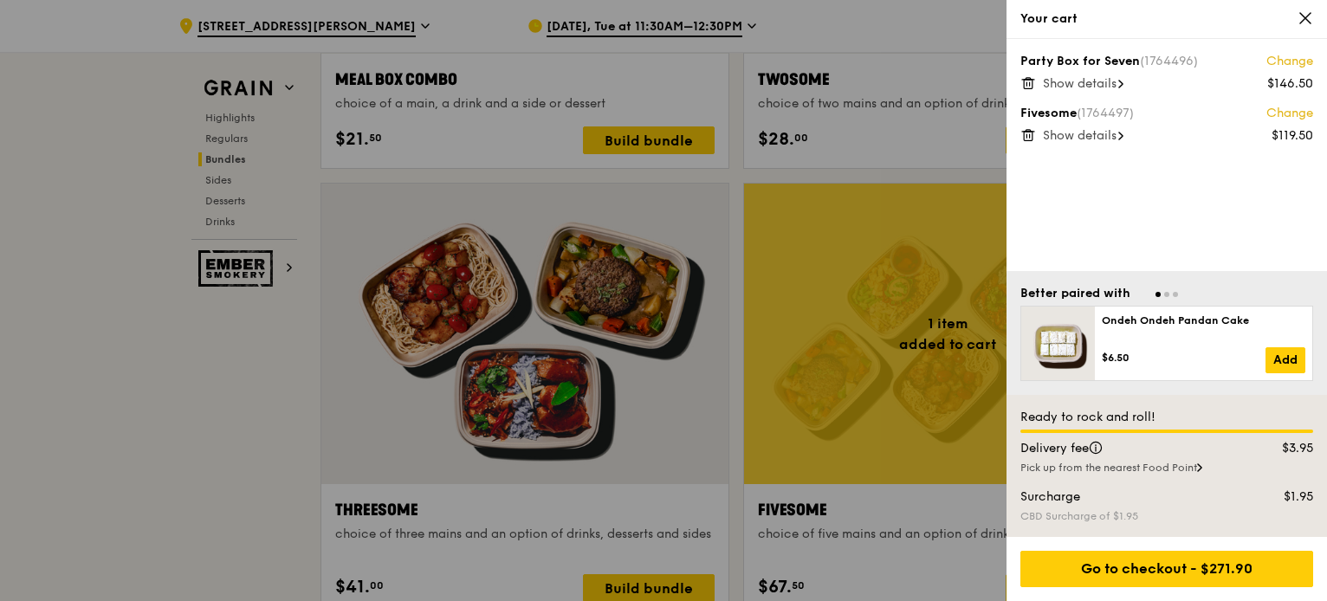
click at [1123, 78] on span at bounding box center [1120, 83] width 5 height 17
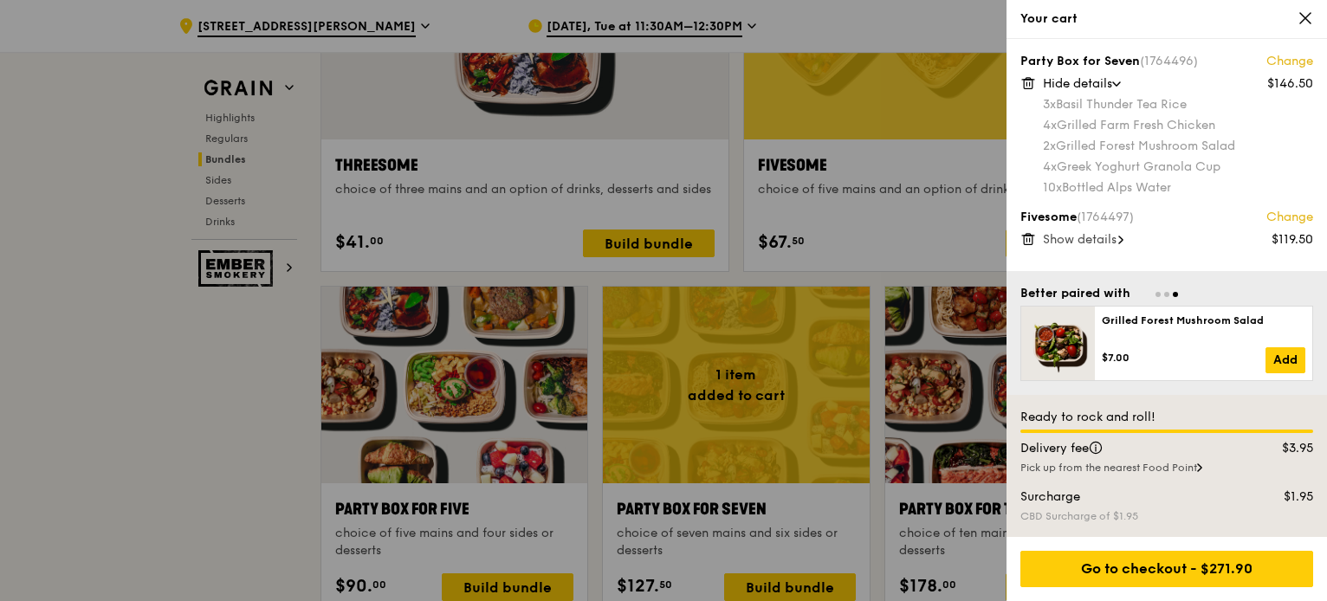
scroll to position [3339, 0]
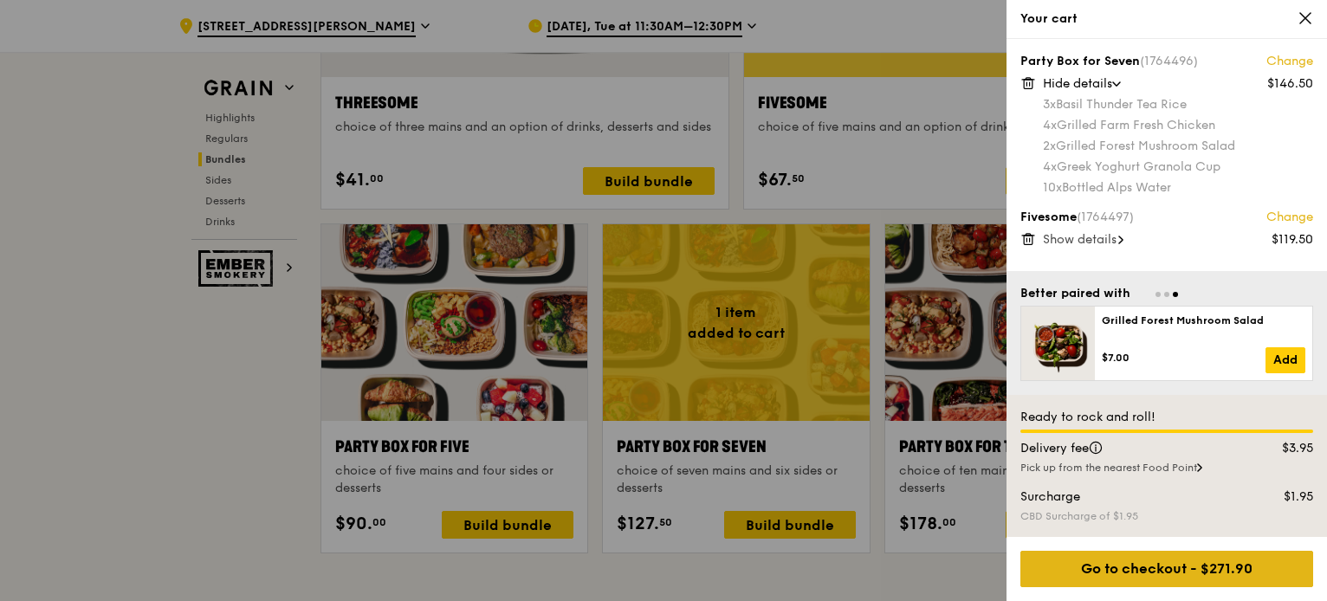
click at [1110, 563] on div "Go to checkout - $271.90" at bounding box center [1166, 569] width 293 height 36
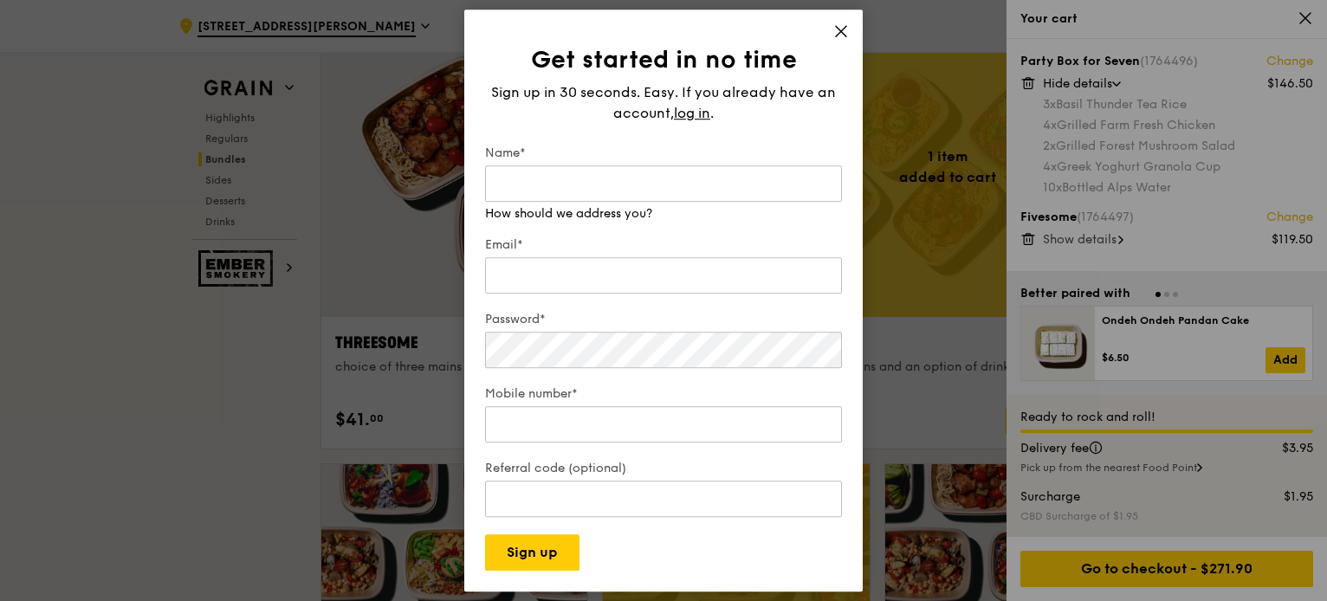
scroll to position [3100, 0]
click at [684, 107] on div "Sign up in 30 seconds. Easy. If you already have an account, log in ." at bounding box center [663, 103] width 357 height 42
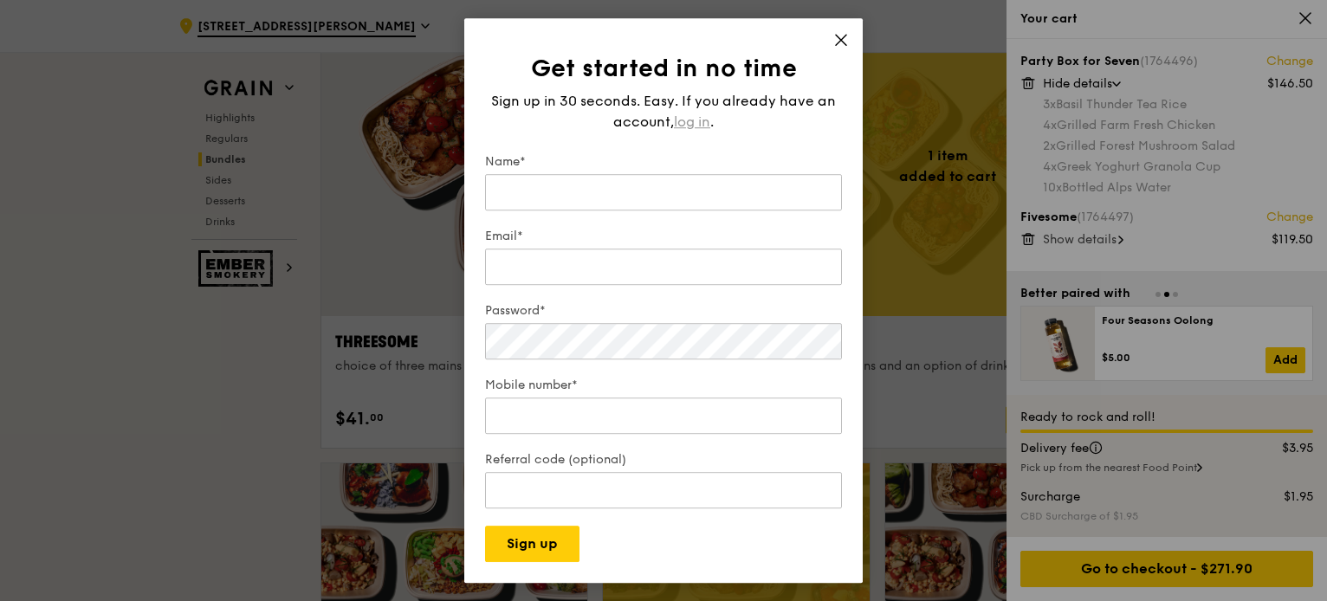
click at [695, 122] on span "log in" at bounding box center [692, 122] width 36 height 21
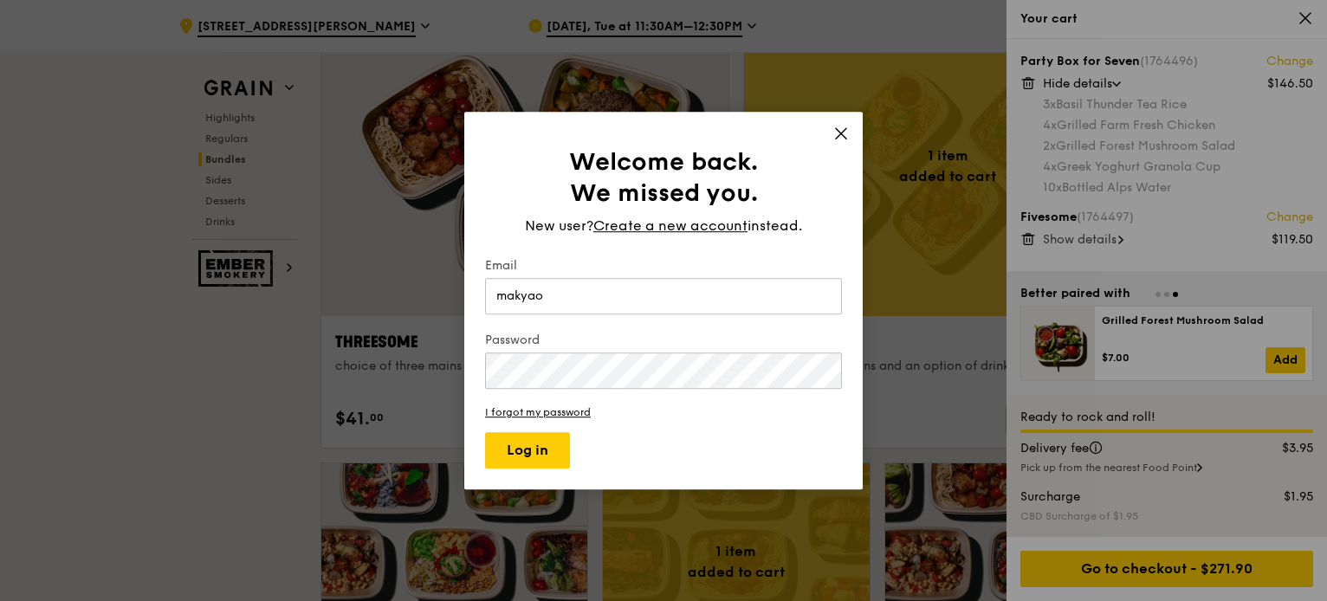
type input "[EMAIL_ADDRESS][DOMAIN_NAME]"
click at [485, 432] on button "Log in" at bounding box center [527, 450] width 85 height 36
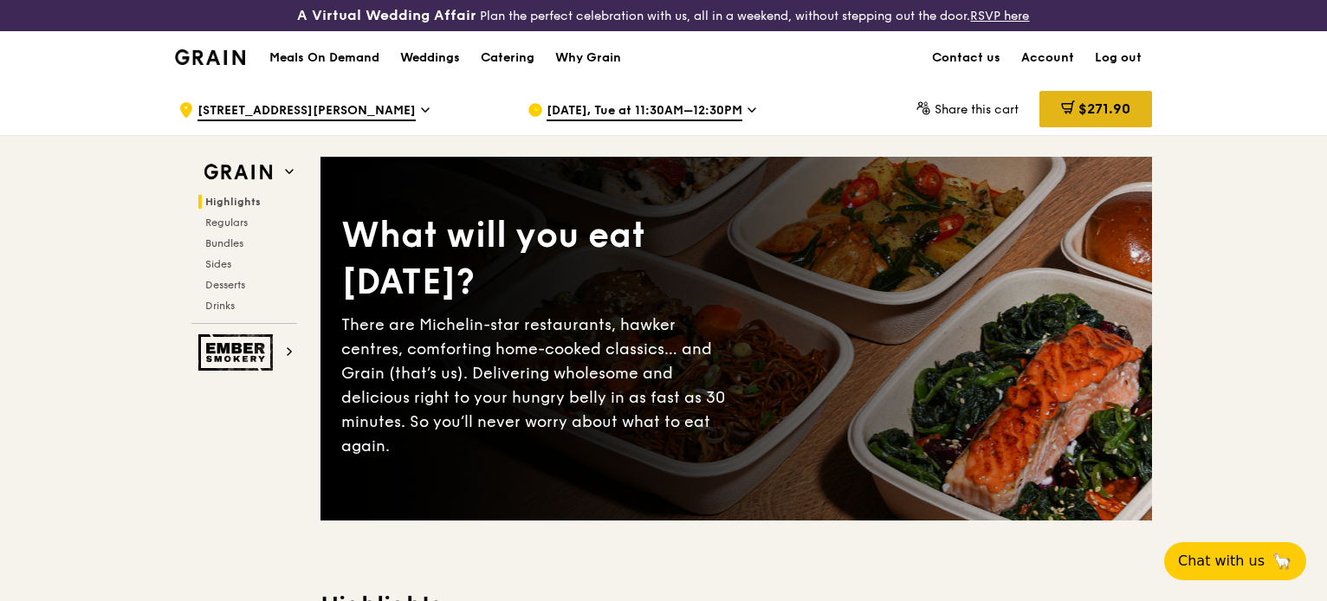
click at [1066, 100] on icon at bounding box center [1068, 107] width 14 height 14
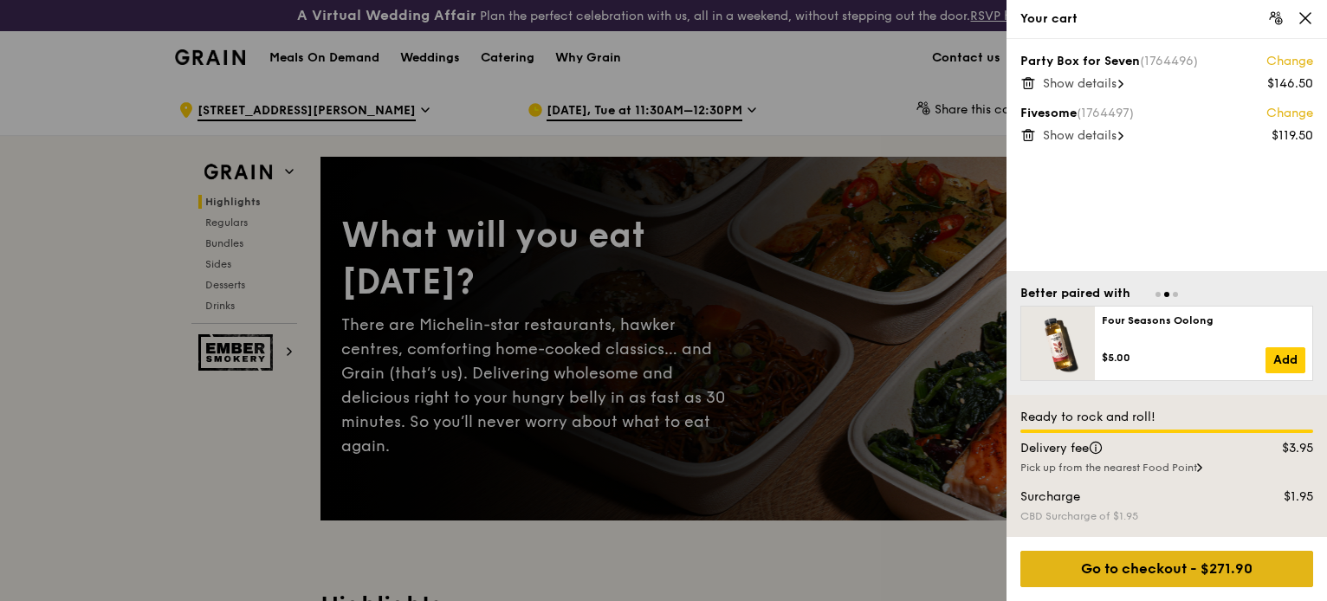
click at [1141, 564] on div "Go to checkout - $271.90" at bounding box center [1166, 569] width 293 height 36
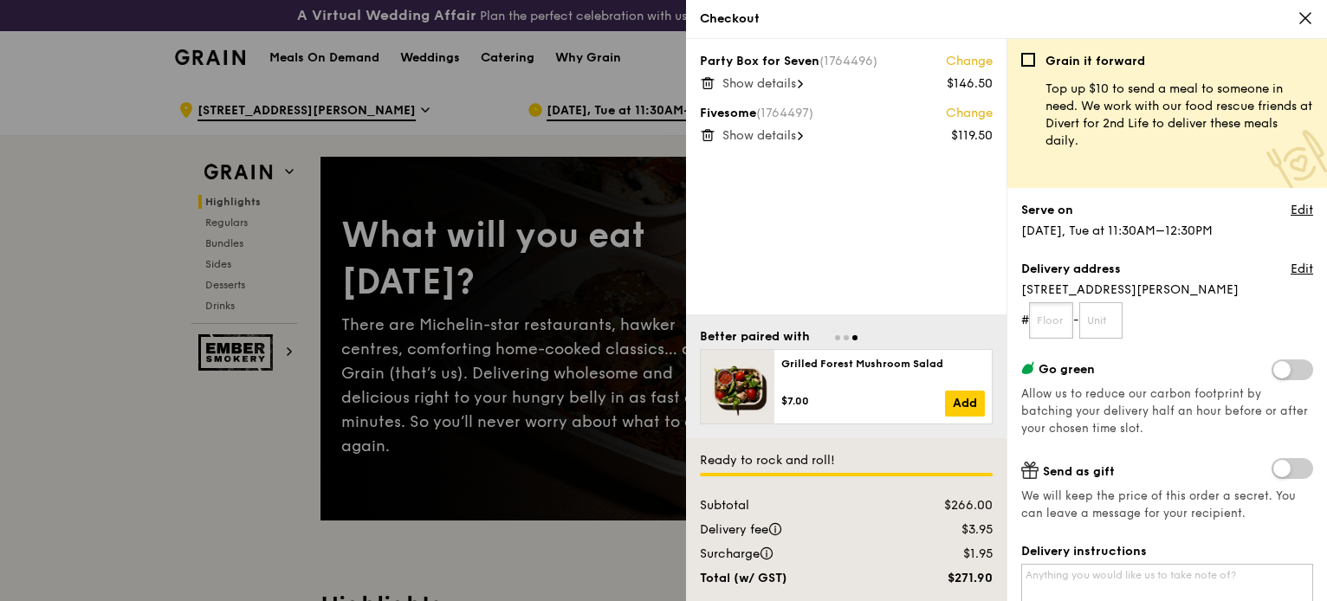
click at [1059, 313] on input "text" at bounding box center [1051, 320] width 44 height 36
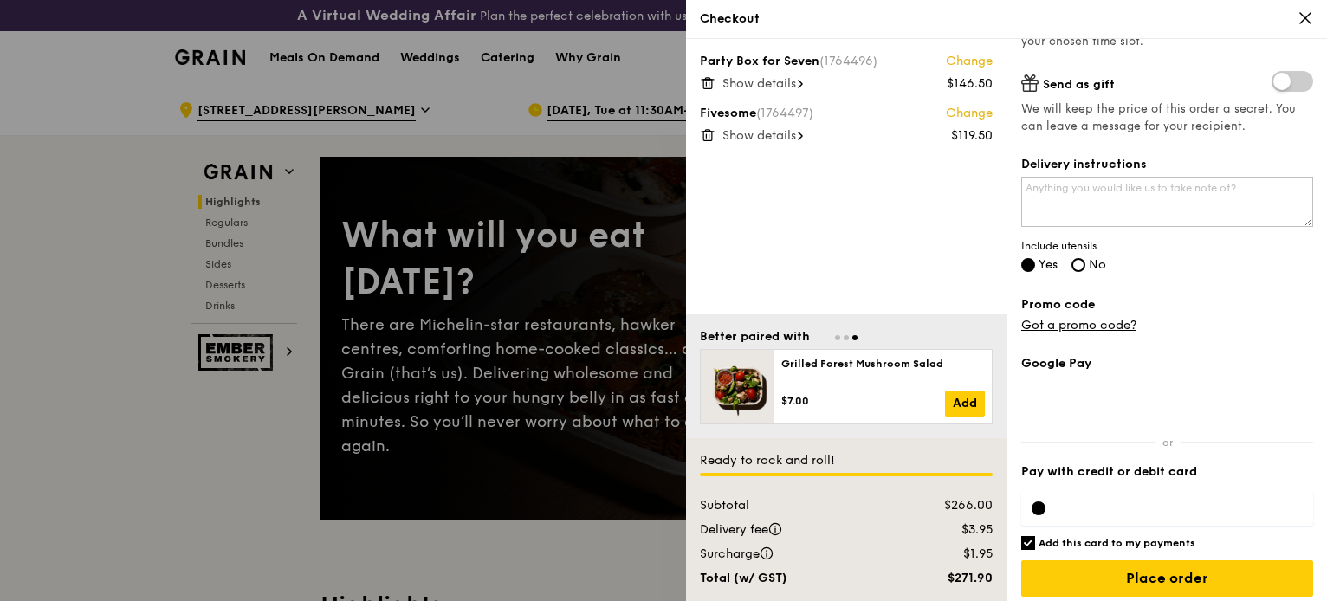
scroll to position [396, 0]
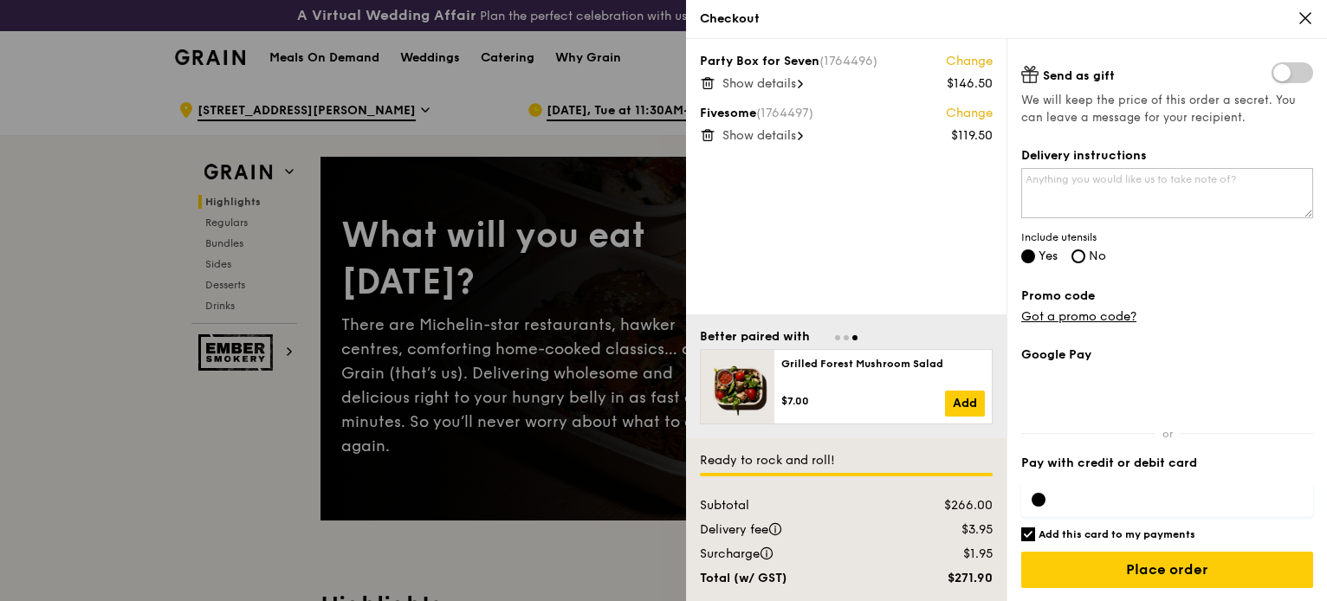
type input "264265"
click at [1036, 535] on label "Add this card to my payments" at bounding box center [1167, 534] width 292 height 14
click at [1035, 535] on input "Add this card to my payments" at bounding box center [1028, 534] width 14 height 14
checkbox input "false"
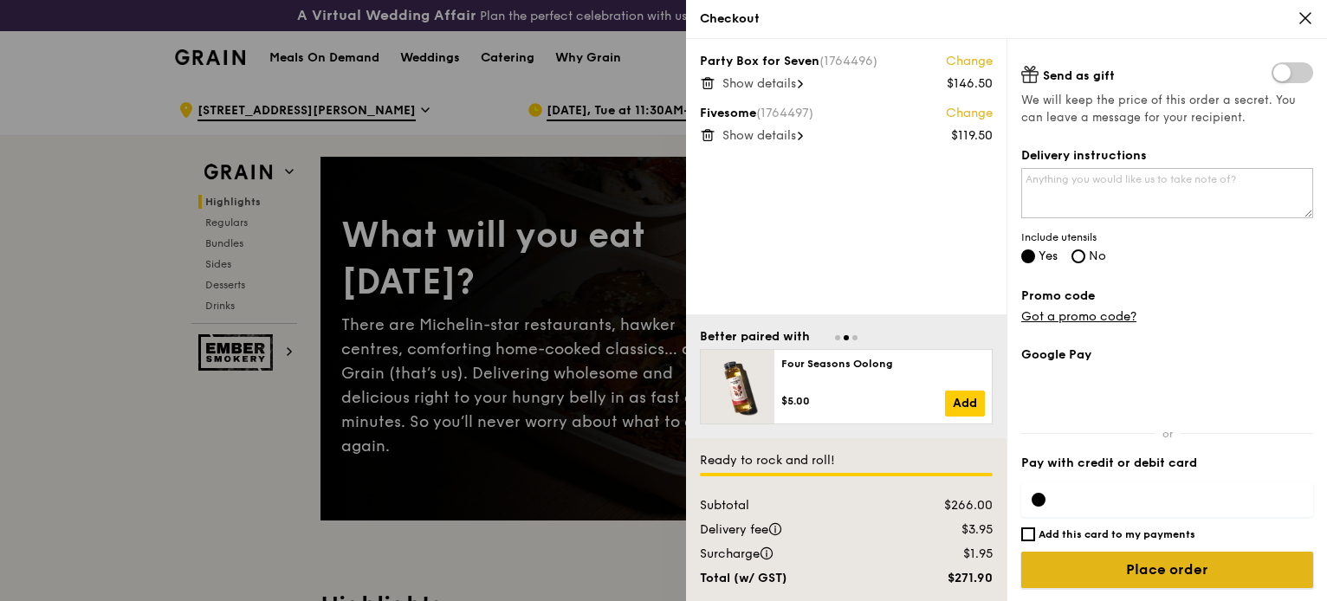
click at [1104, 565] on input "Place order" at bounding box center [1167, 570] width 292 height 36
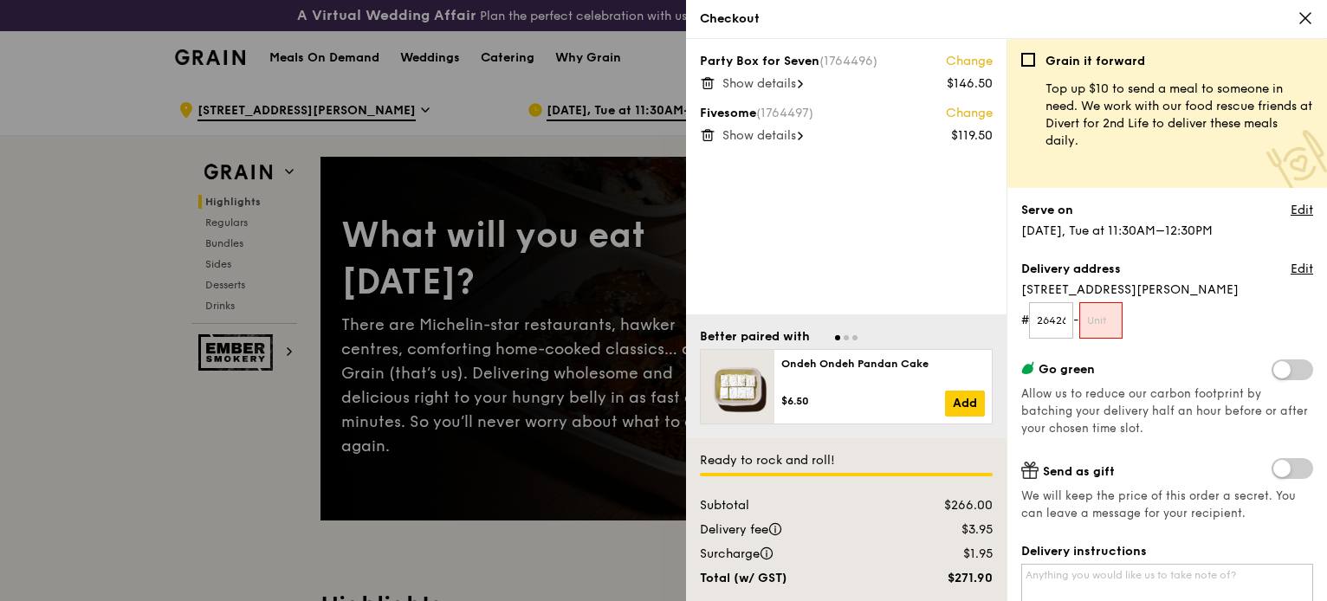
scroll to position [3, 0]
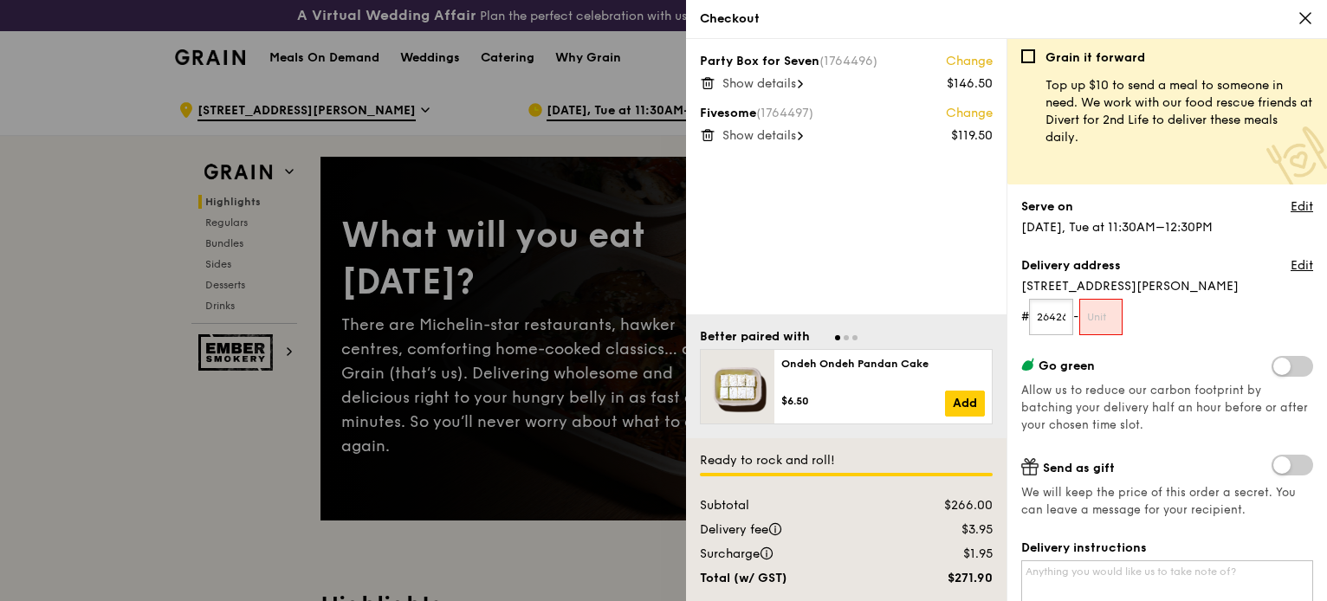
click at [1059, 314] on input "264265" at bounding box center [1051, 317] width 44 height 36
type input "2"
type input "26"
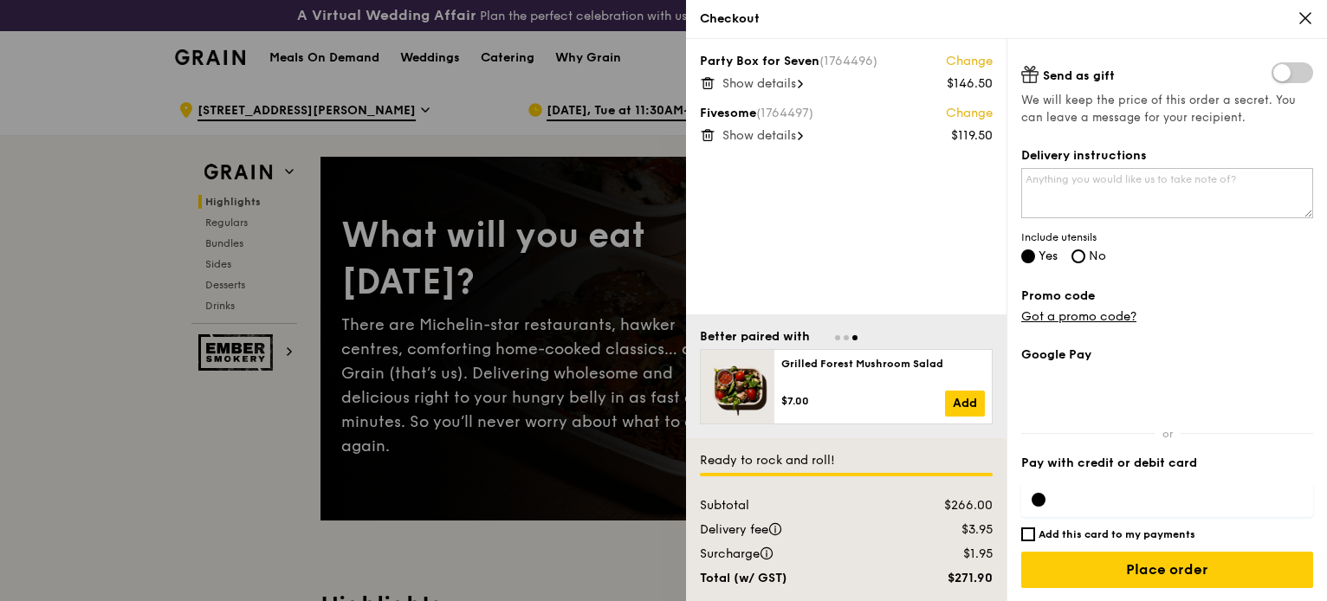
scroll to position [394, 0]
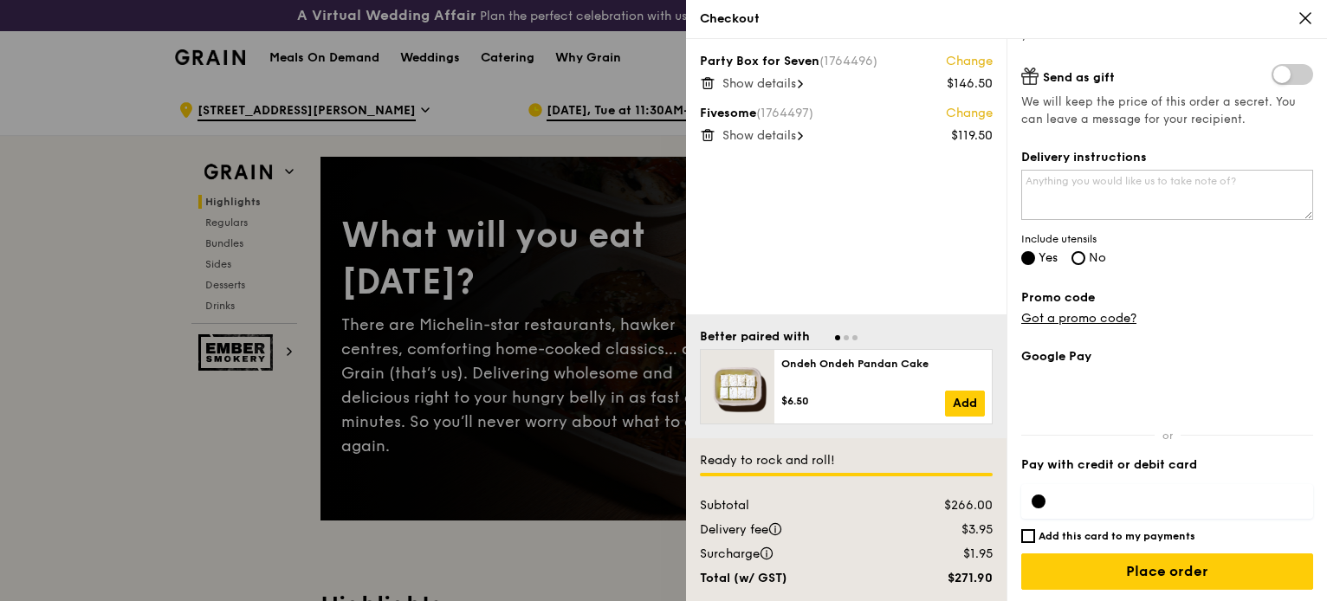
type input "00"
click at [1120, 508] on div at bounding box center [1167, 501] width 292 height 35
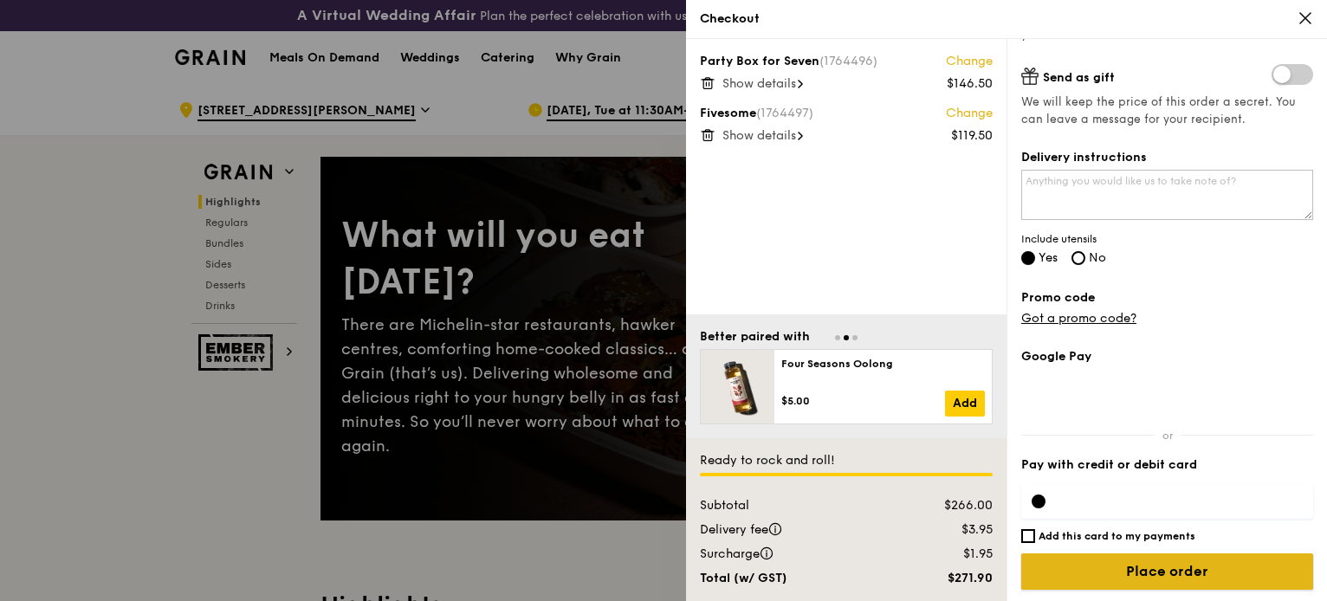
click at [1126, 561] on input "Place order" at bounding box center [1167, 571] width 292 height 36
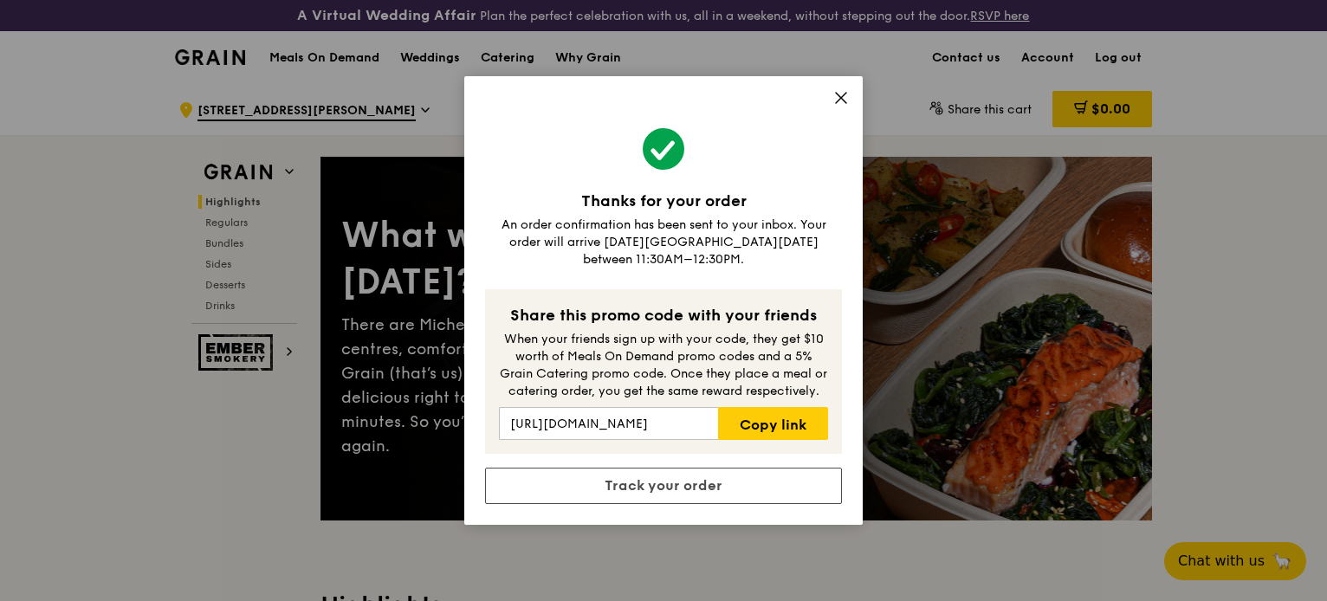
click at [837, 103] on icon at bounding box center [841, 98] width 10 height 10
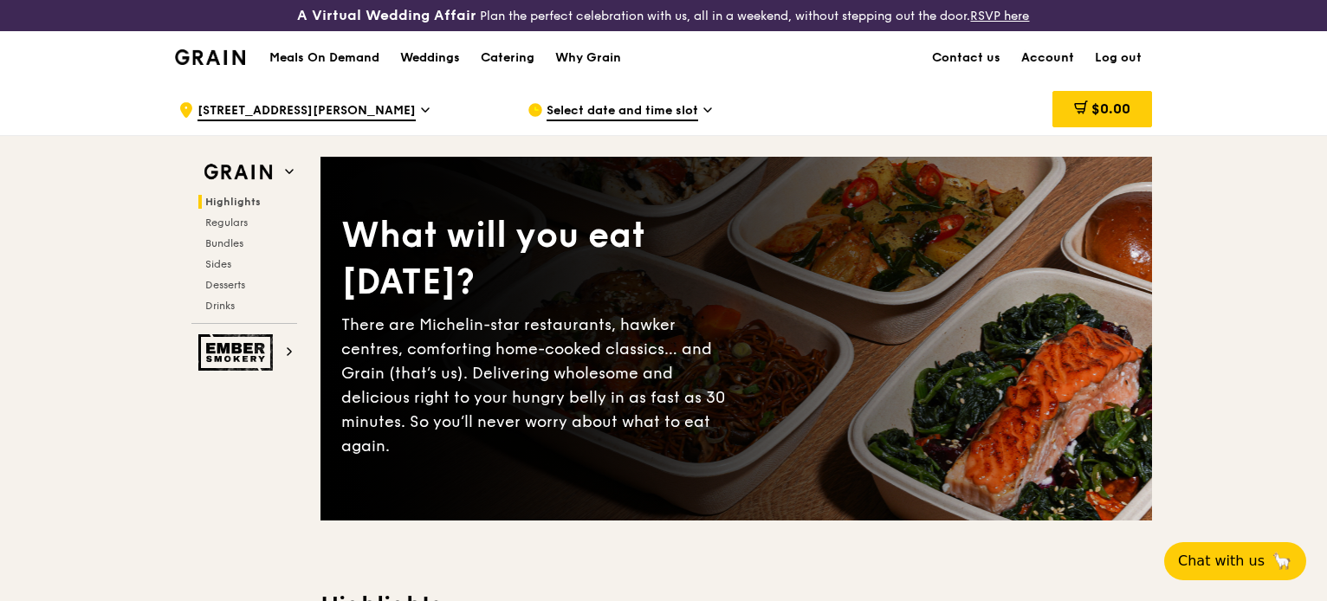
click at [1048, 58] on link "Account" at bounding box center [1048, 58] width 74 height 52
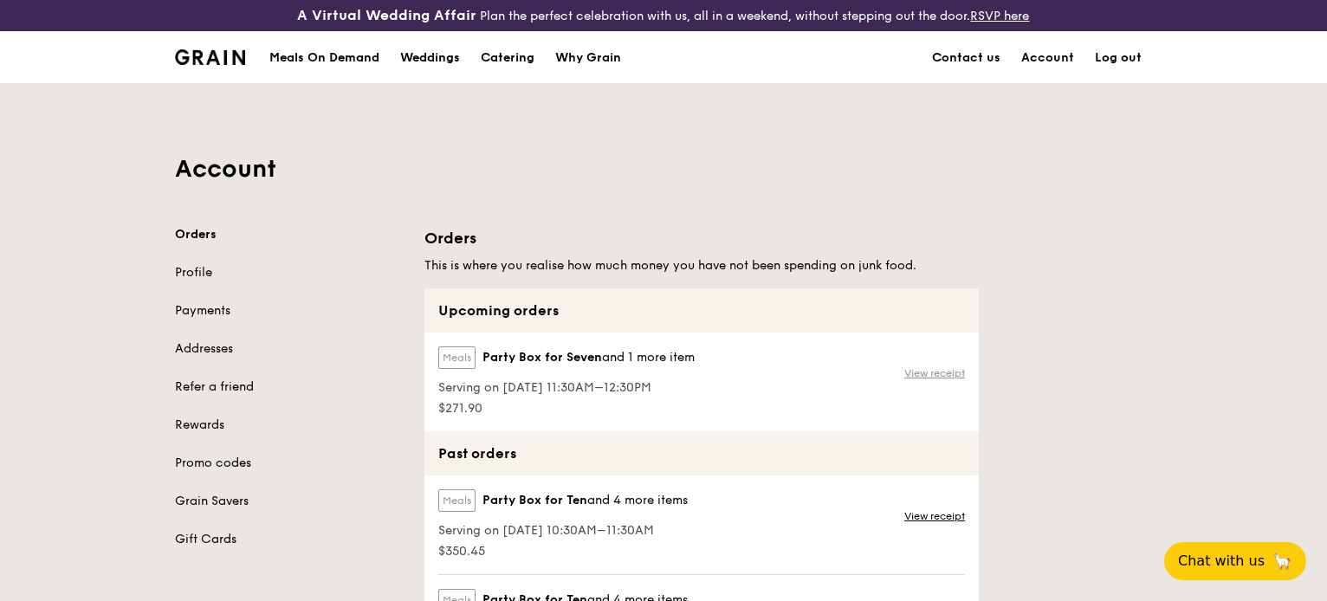
click at [946, 372] on link "View receipt" at bounding box center [934, 373] width 61 height 14
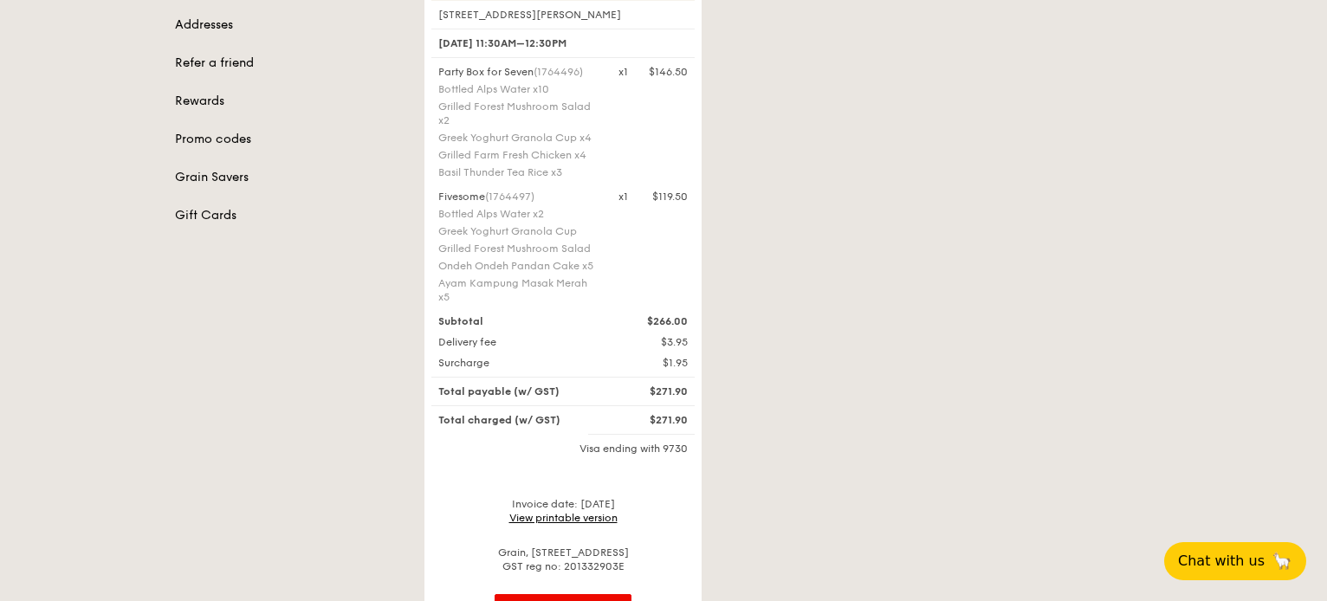
scroll to position [317, 0]
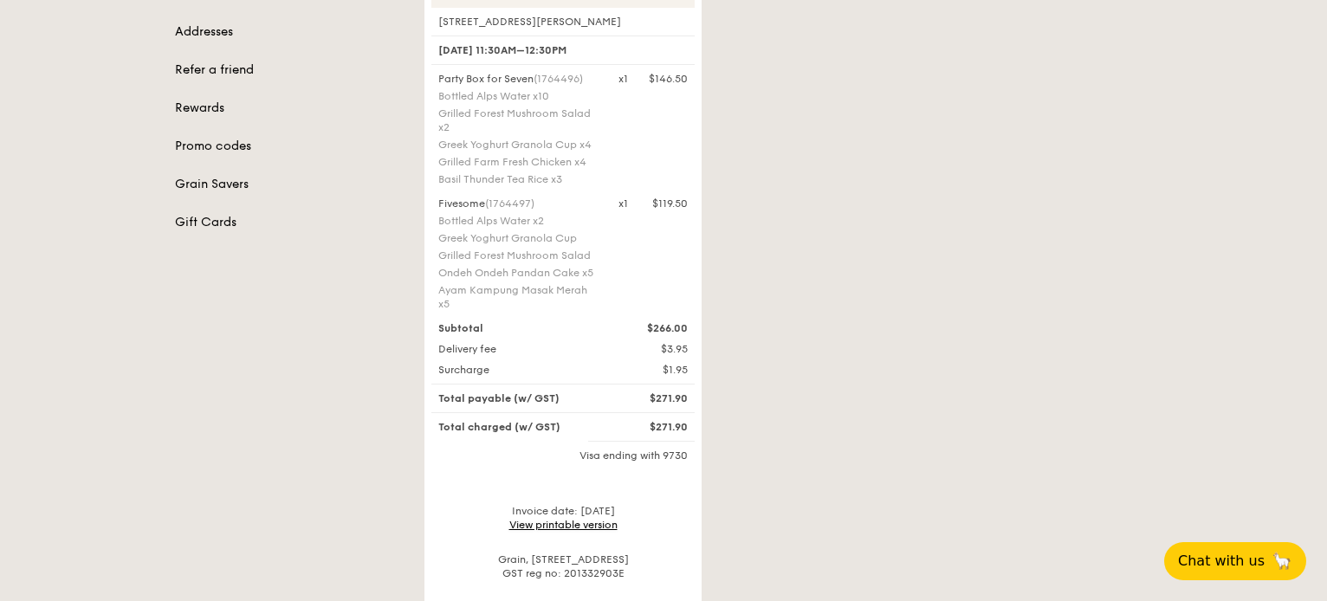
click at [587, 526] on link "View printable version" at bounding box center [563, 525] width 108 height 12
